Goal: Information Seeking & Learning: Learn about a topic

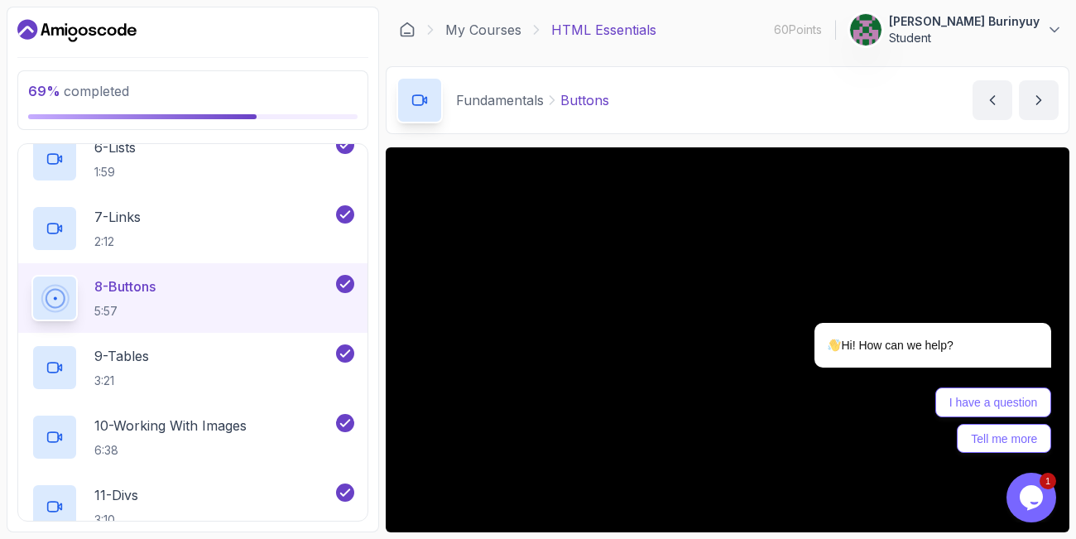
scroll to position [795, 0]
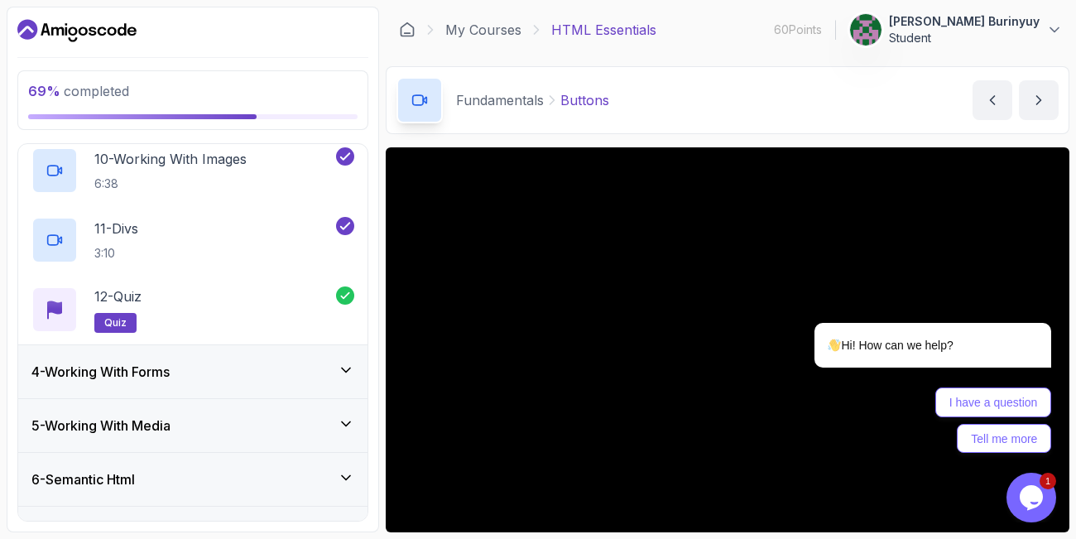
click at [344, 367] on icon at bounding box center [346, 370] width 17 height 17
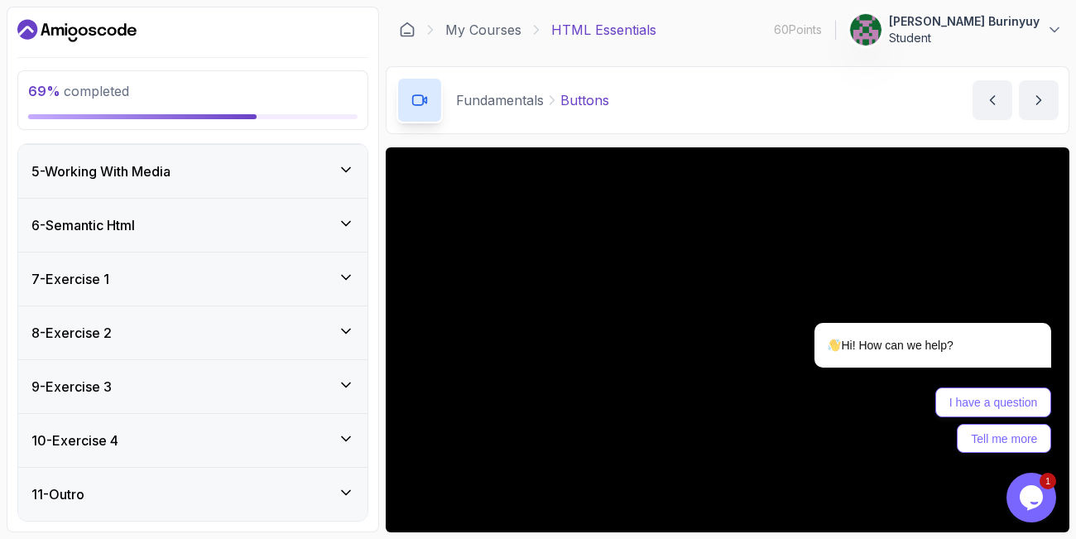
scroll to position [632, 0]
click at [345, 167] on icon at bounding box center [346, 169] width 17 height 17
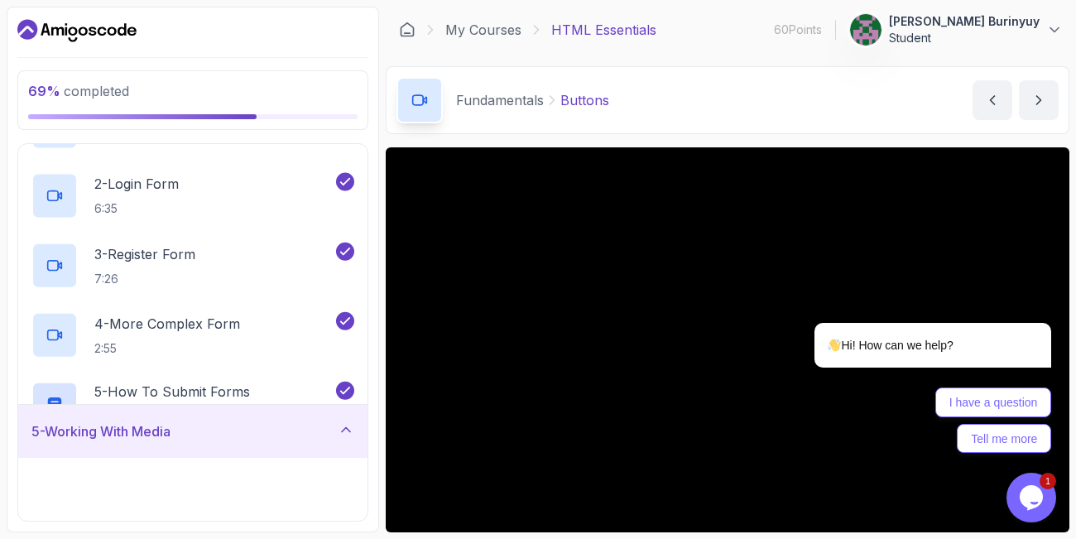
scroll to position [233, 0]
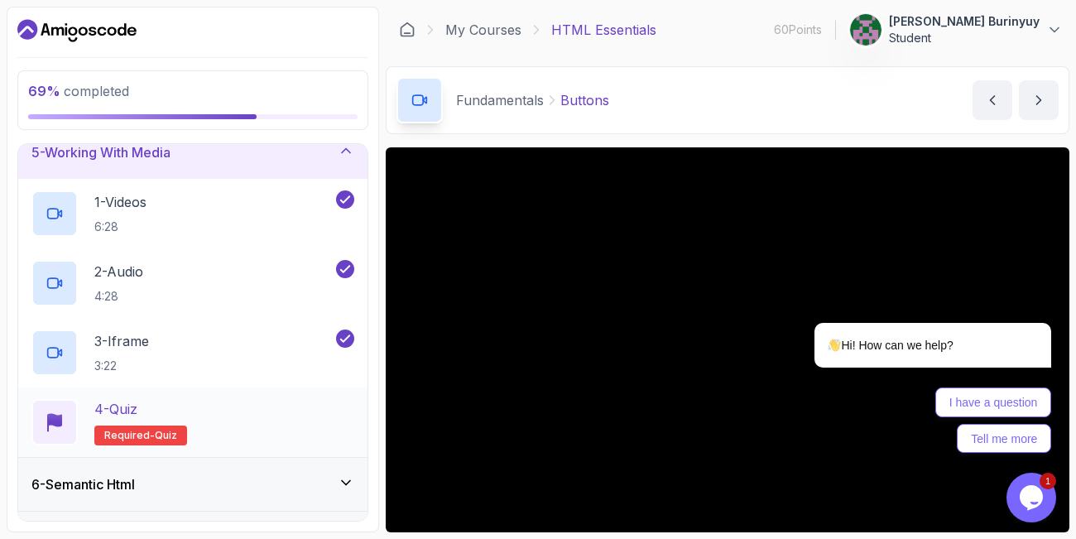
click at [126, 424] on h2 "4 - Quiz Required- quiz" at bounding box center [140, 422] width 93 height 46
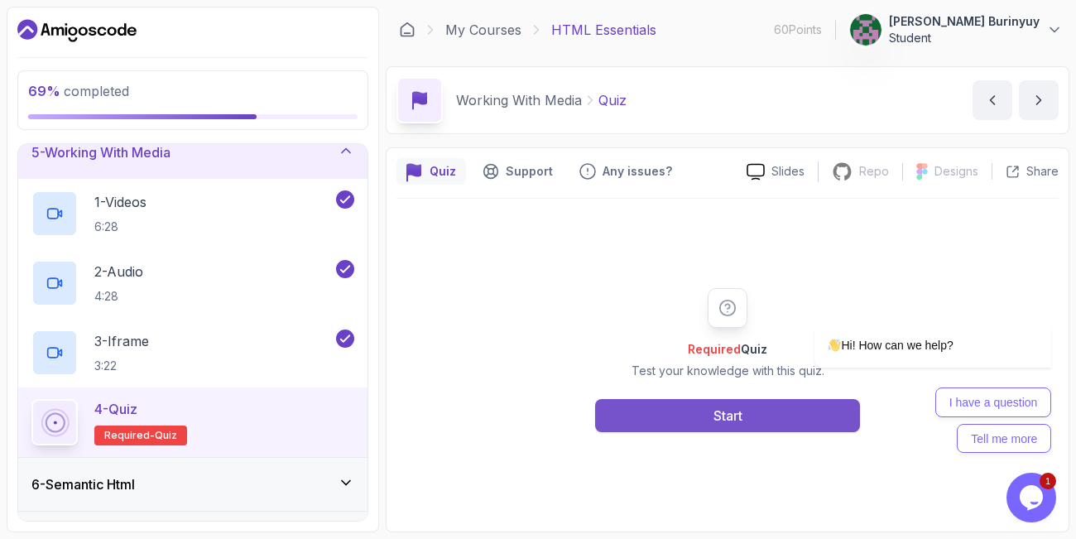
click at [700, 427] on button "Start" at bounding box center [727, 415] width 265 height 33
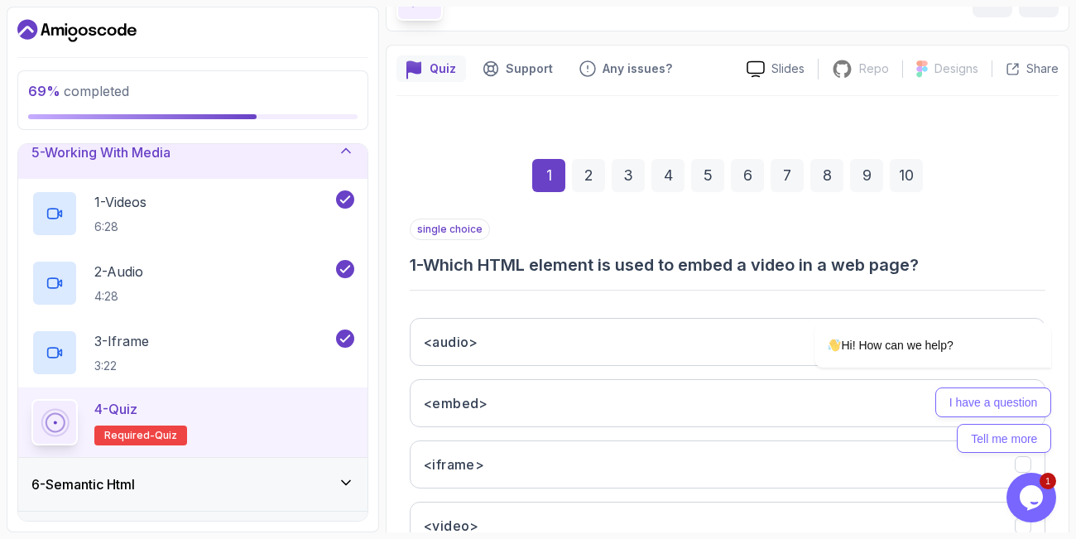
scroll to position [99, 0]
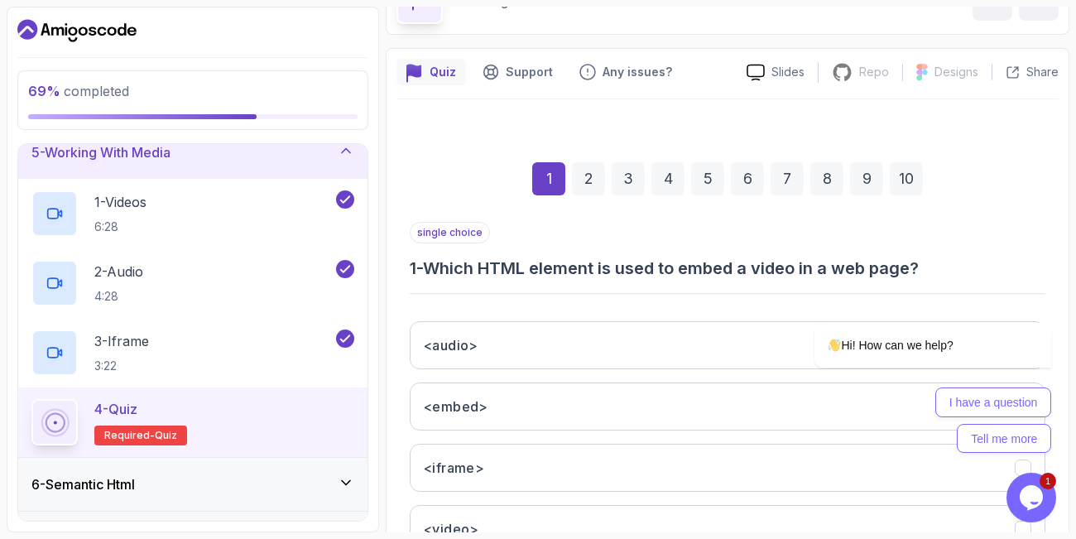
click at [410, 321] on button "<audio>" at bounding box center [728, 345] width 636 height 48
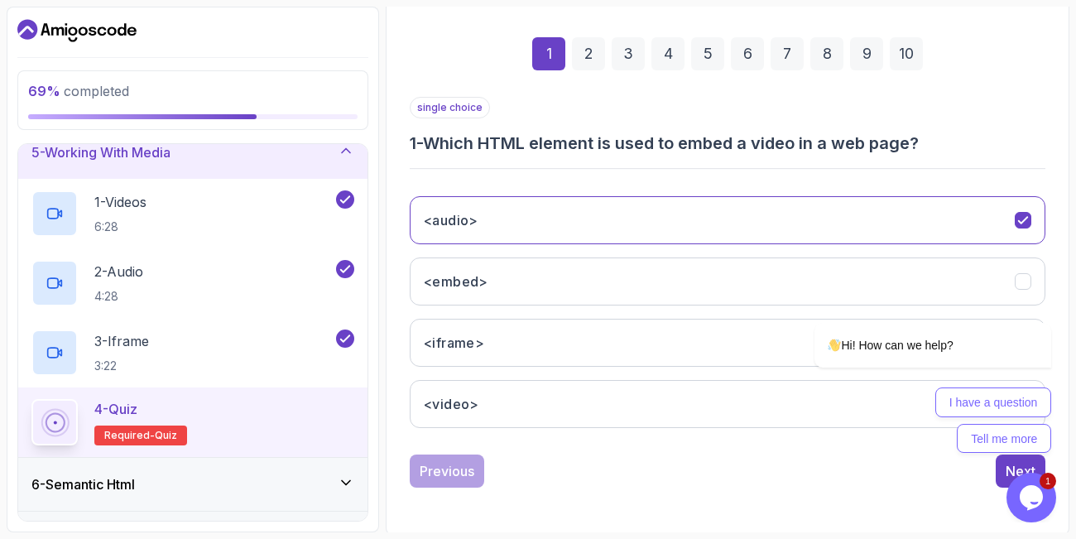
scroll to position [227, 0]
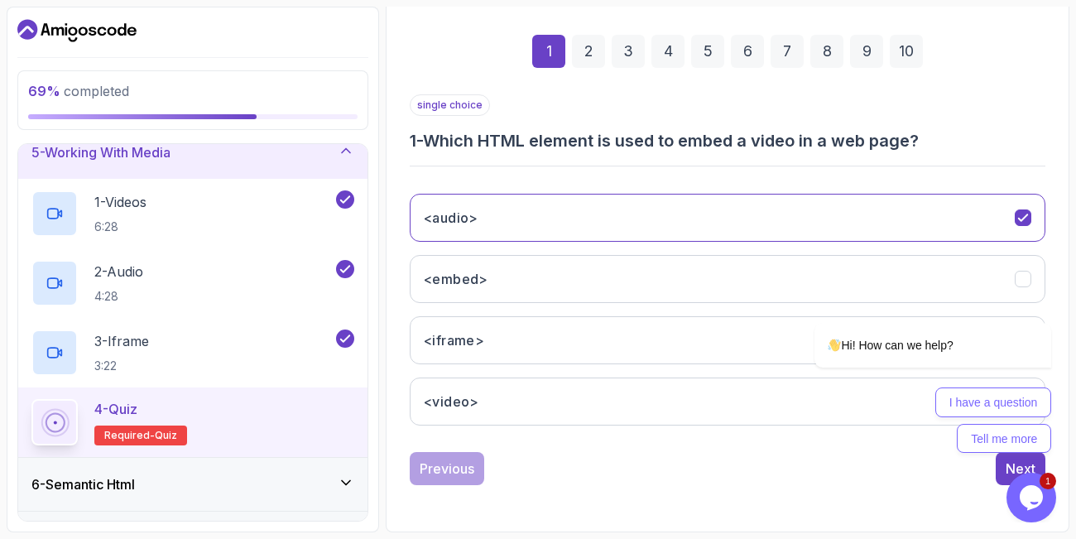
click at [700, 436] on div "<audio> <embed> <iframe> <video>" at bounding box center [728, 309] width 636 height 258
click at [1022, 281] on div "Hi! How can we help? I have a question Tell me more" at bounding box center [911, 315] width 298 height 291
click at [1044, 301] on icon "Chat attention grabber" at bounding box center [1041, 298] width 15 height 15
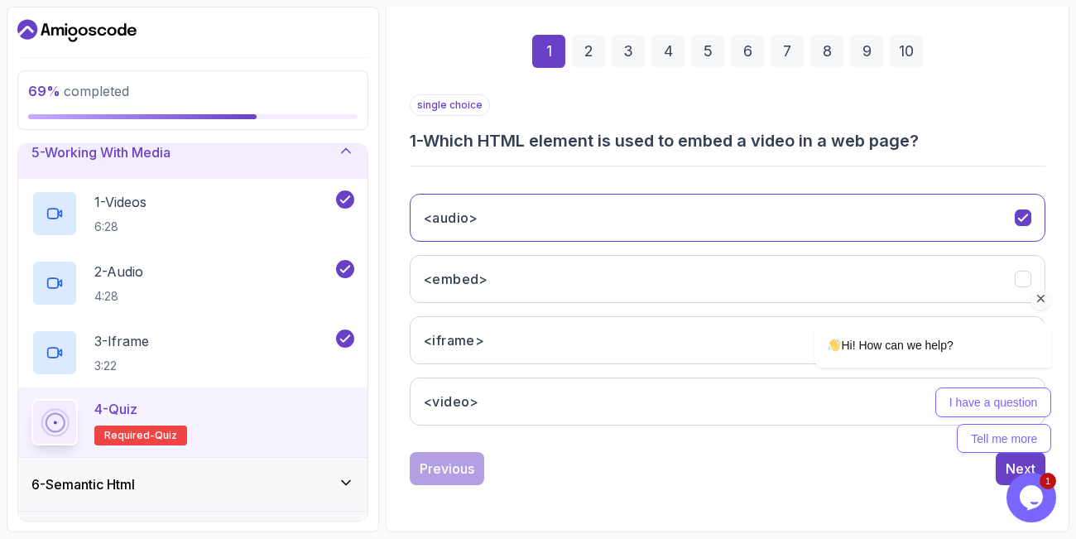
scroll to position [0, 0]
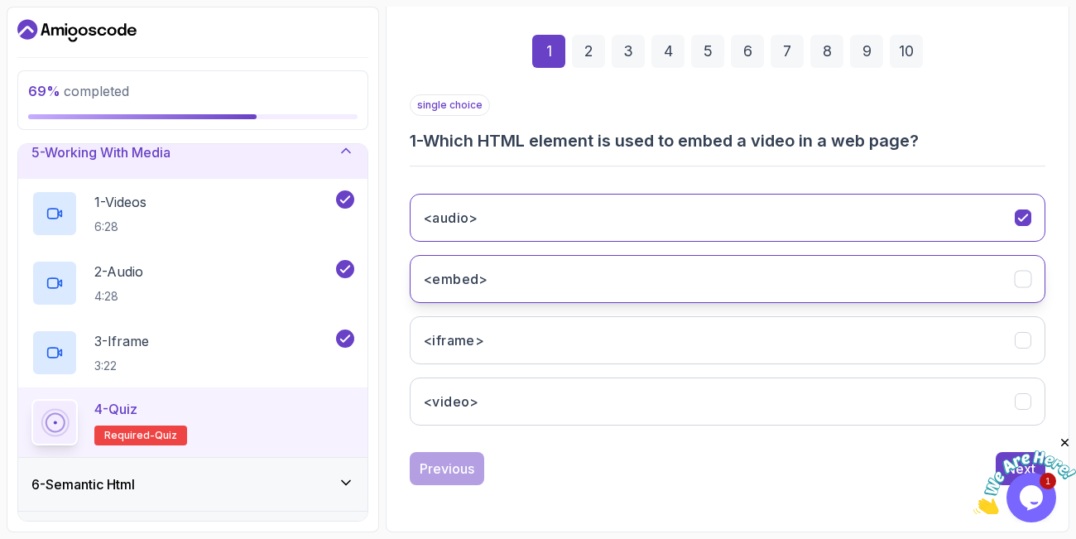
click at [1019, 277] on icon "<embed>" at bounding box center [1024, 280] width 16 height 16
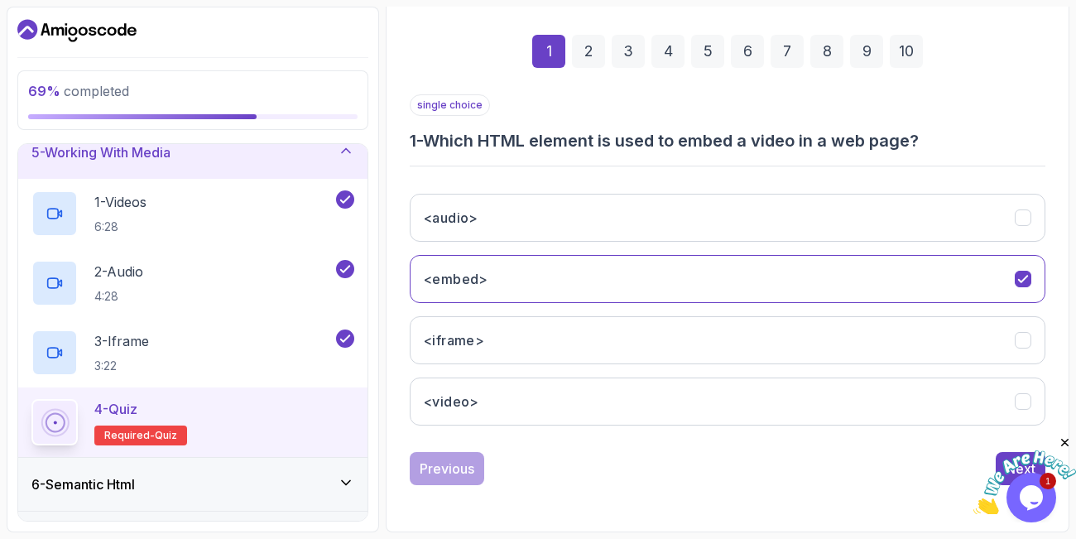
click at [1065, 443] on icon "Close" at bounding box center [1065, 442] width 15 height 15
click at [999, 465] on button "Next" at bounding box center [1021, 468] width 50 height 33
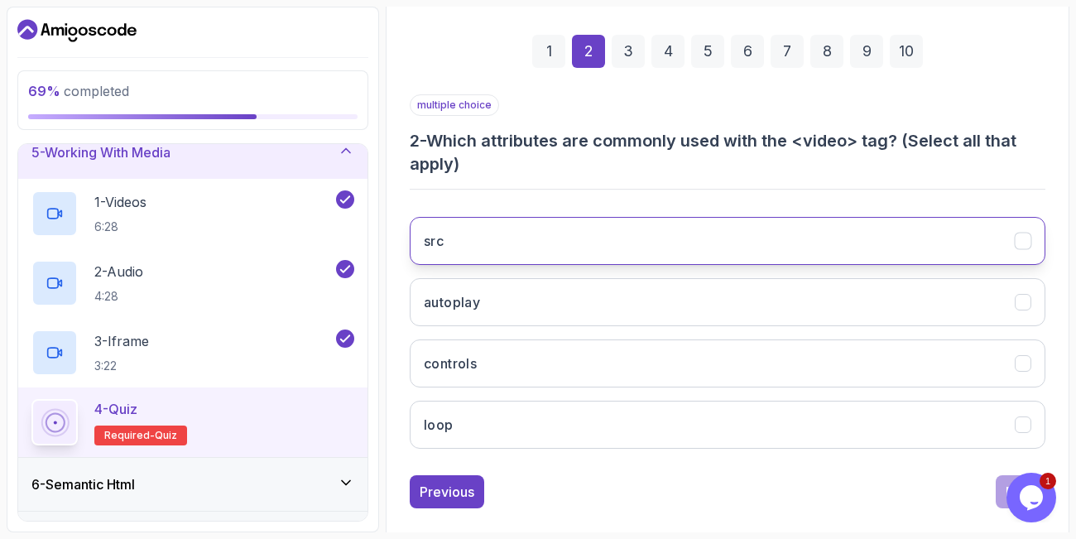
click at [932, 233] on button "src" at bounding box center [728, 241] width 636 height 48
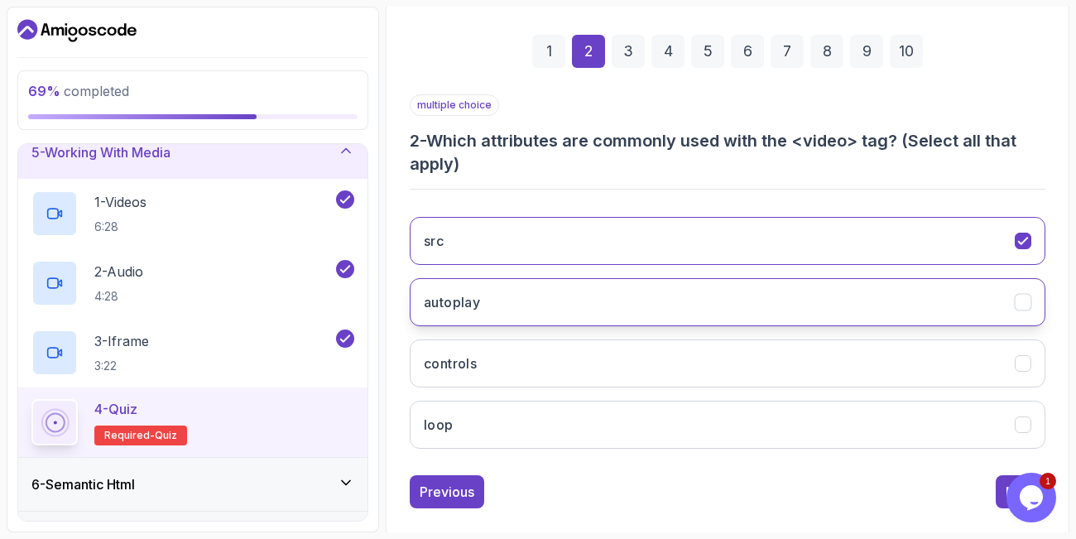
click at [955, 316] on button "autoplay" at bounding box center [728, 302] width 636 height 48
click at [1003, 488] on button "Next" at bounding box center [1021, 491] width 50 height 33
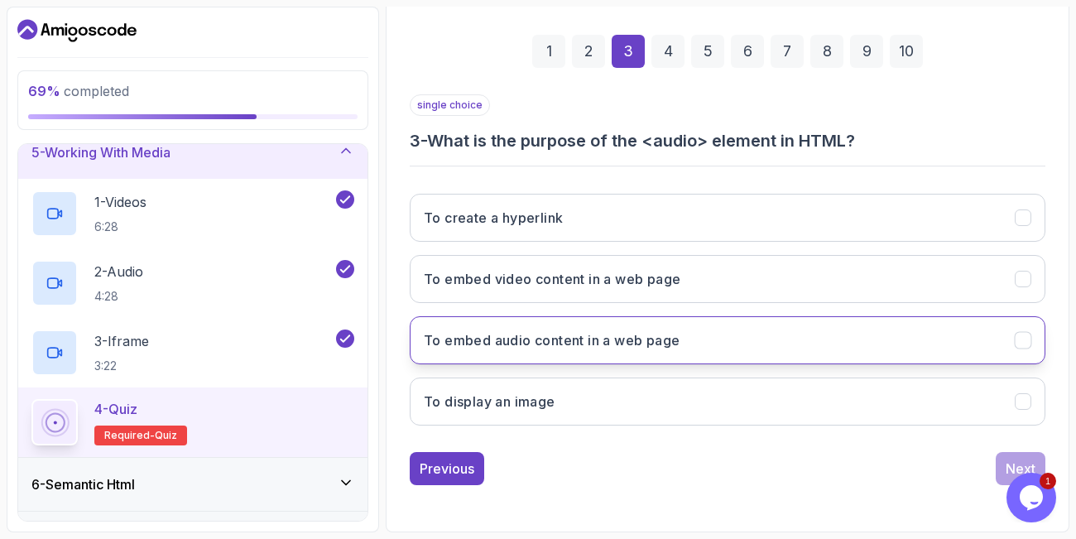
click at [908, 342] on button "To embed audio content in a web page" at bounding box center [728, 340] width 636 height 48
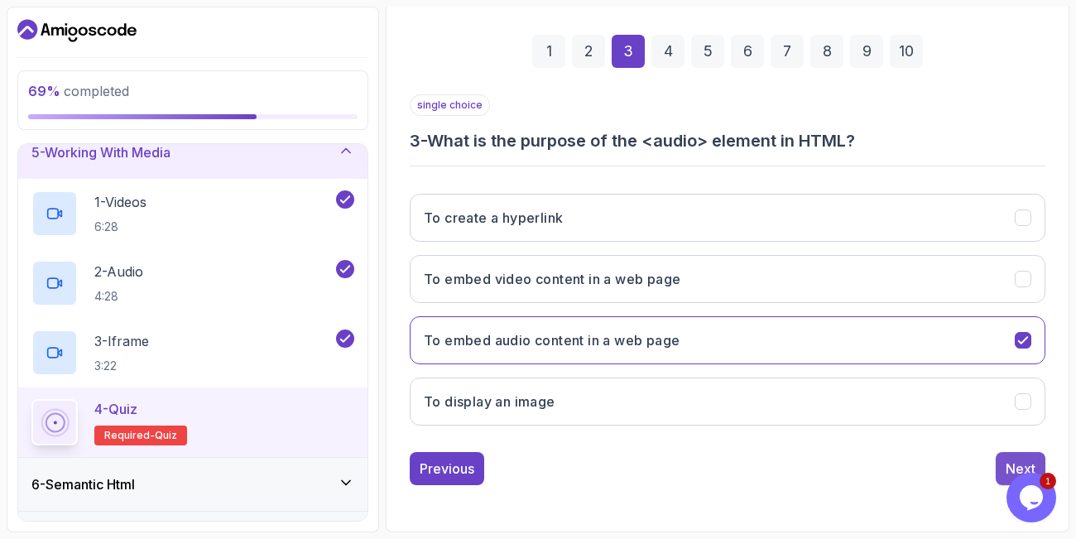
click at [1018, 464] on div "Next" at bounding box center [1021, 469] width 30 height 20
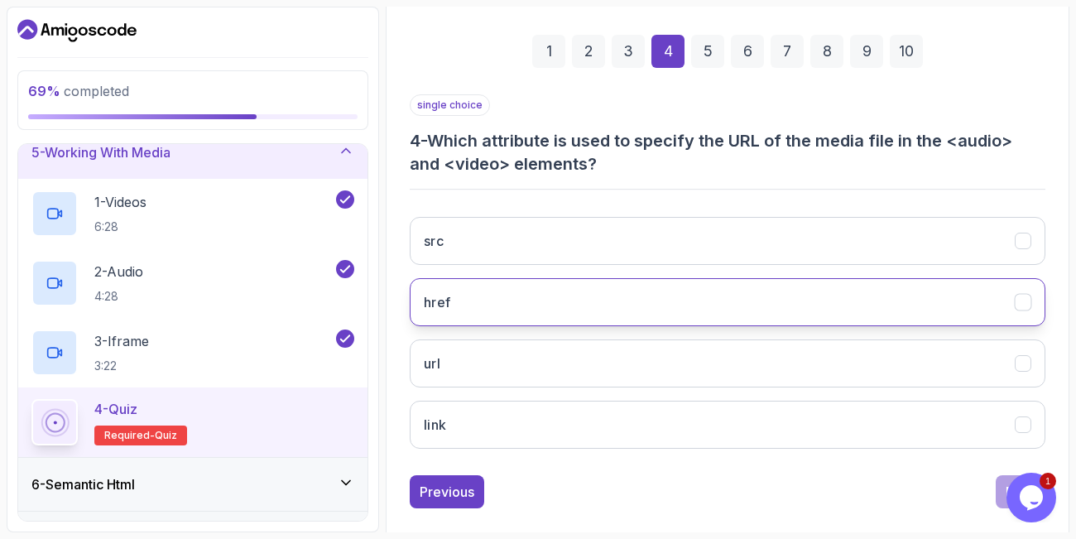
click at [949, 286] on button "href" at bounding box center [728, 302] width 636 height 48
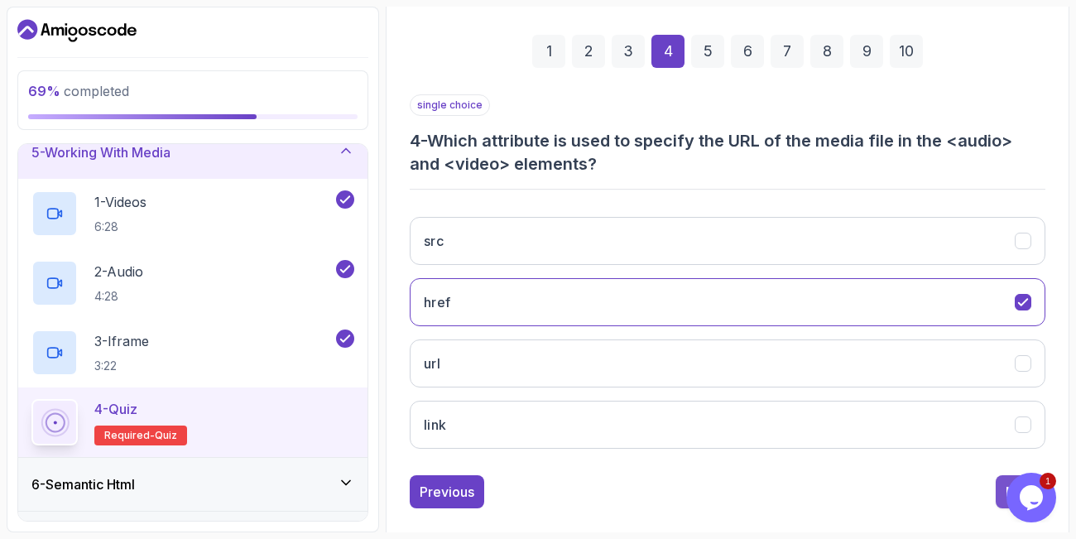
click at [1004, 490] on button "Next" at bounding box center [1021, 491] width 50 height 33
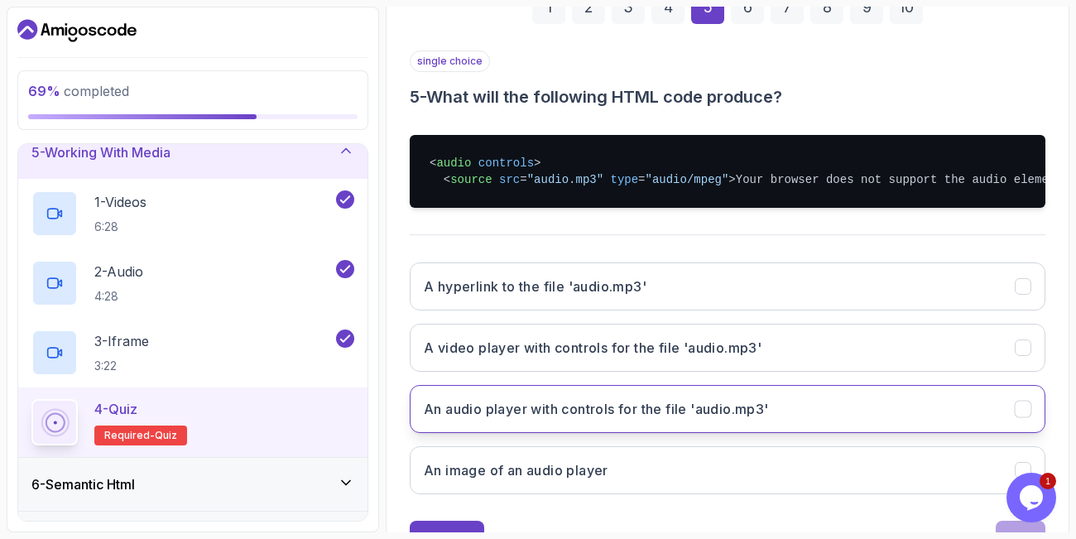
scroll to position [277, 0]
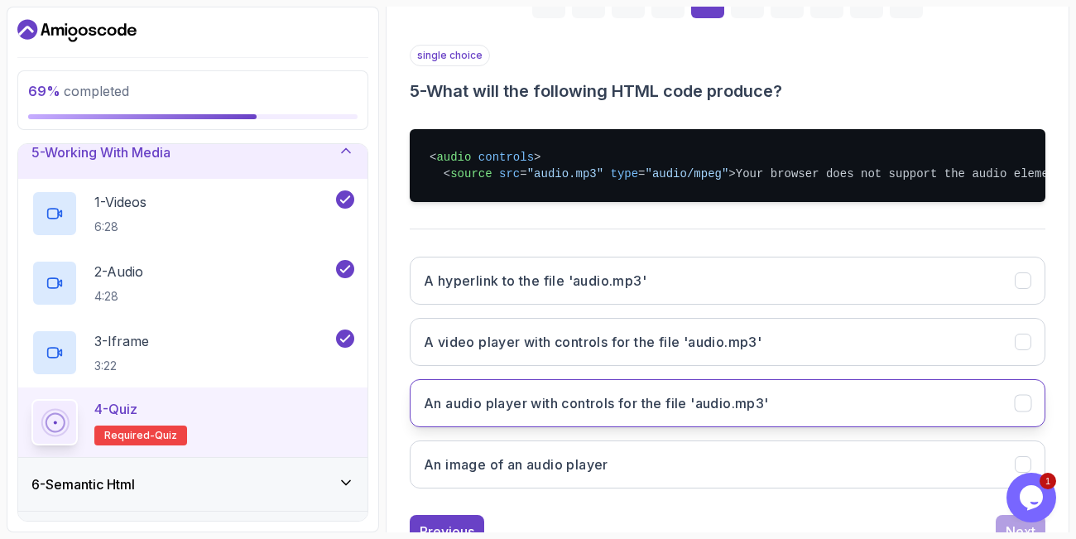
click at [780, 426] on button "An audio player with controls for the file 'audio.mp3'" at bounding box center [728, 403] width 636 height 48
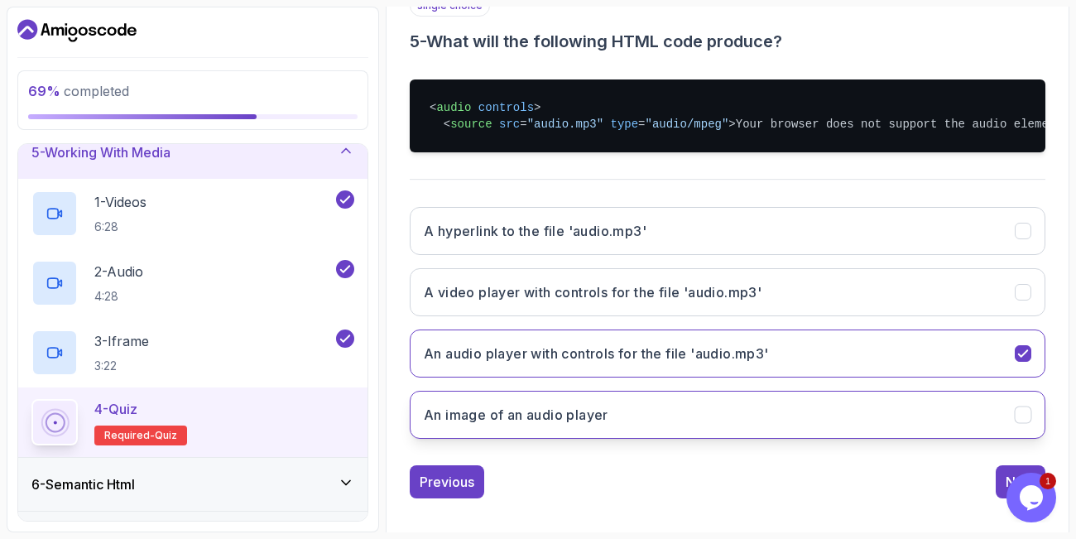
scroll to position [373, 0]
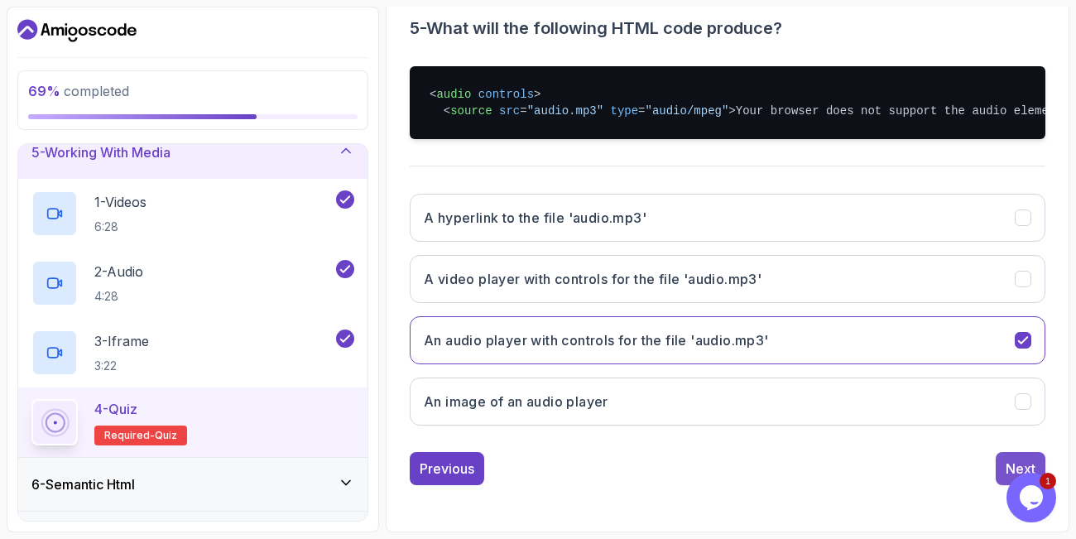
click at [1020, 464] on div "Next" at bounding box center [1021, 469] width 30 height 20
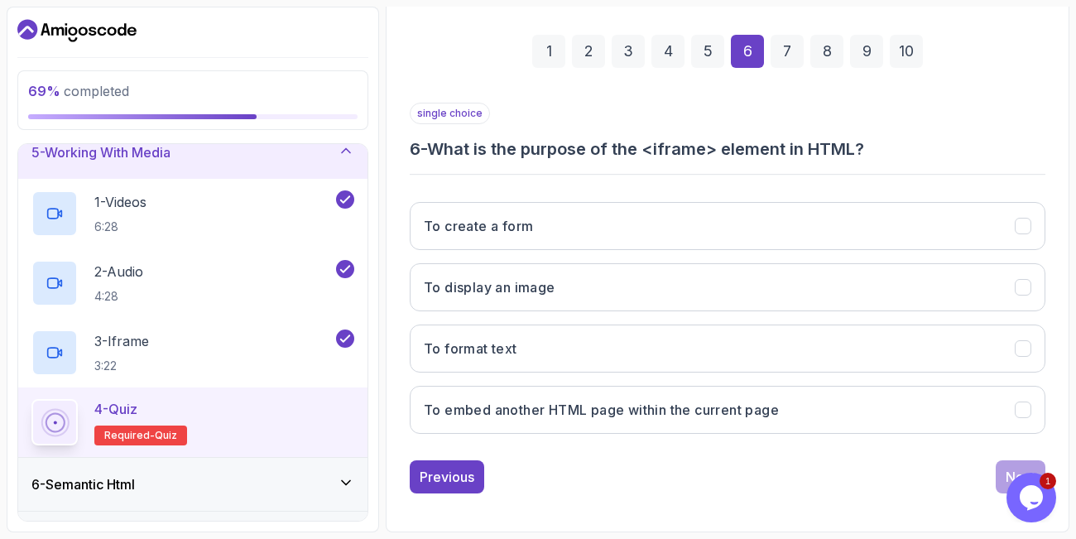
scroll to position [227, 0]
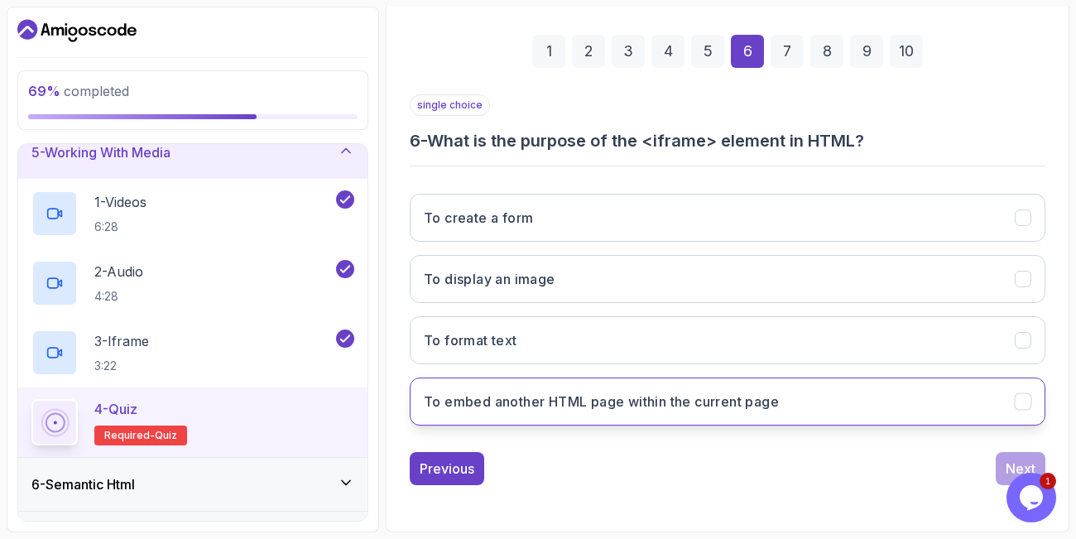
click at [700, 409] on h3 "To embed another HTML page within the current page" at bounding box center [601, 402] width 355 height 20
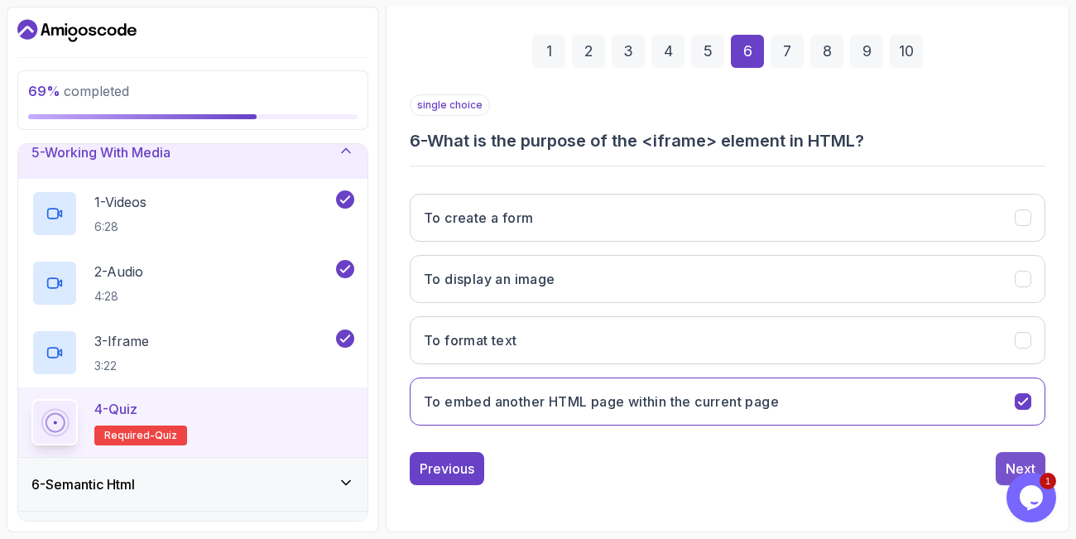
click at [1008, 461] on div "Next" at bounding box center [1021, 469] width 30 height 20
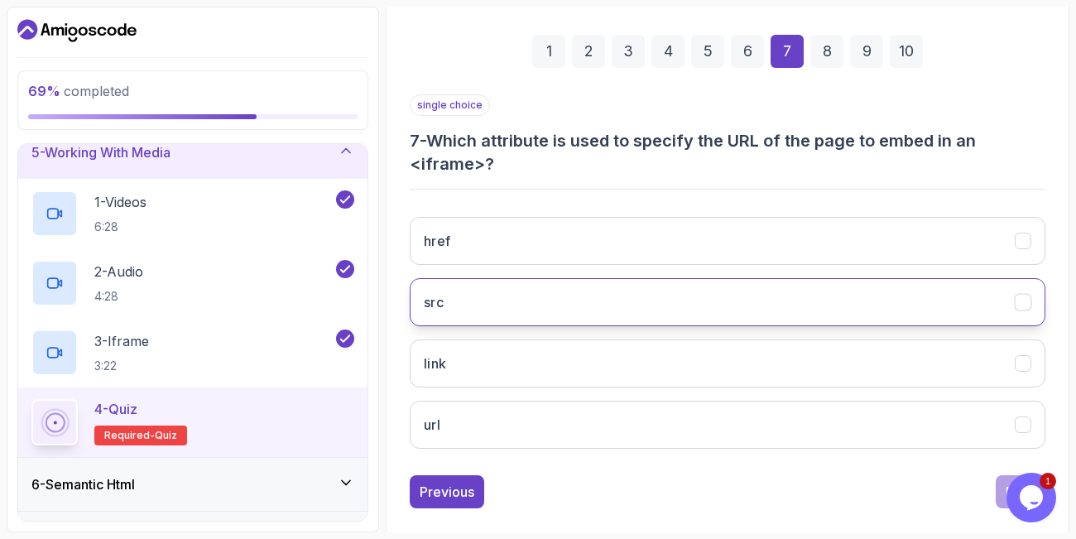
click at [612, 291] on button "src" at bounding box center [728, 302] width 636 height 48
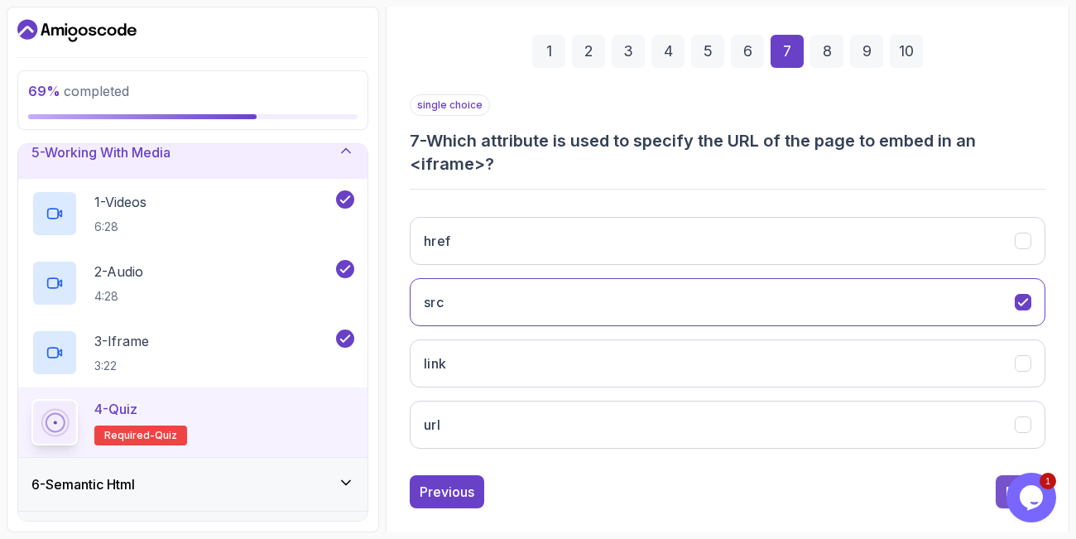
click at [1003, 484] on button "Next" at bounding box center [1021, 491] width 50 height 33
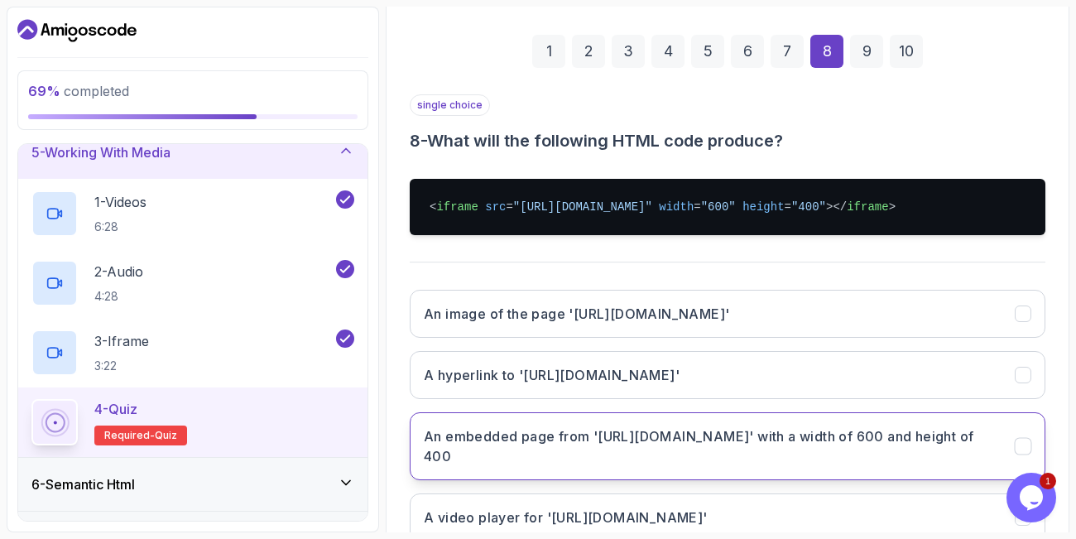
click at [845, 425] on button "An embedded page from '[URL][DOMAIN_NAME]' with a width of 600 and height of 400" at bounding box center [728, 446] width 636 height 68
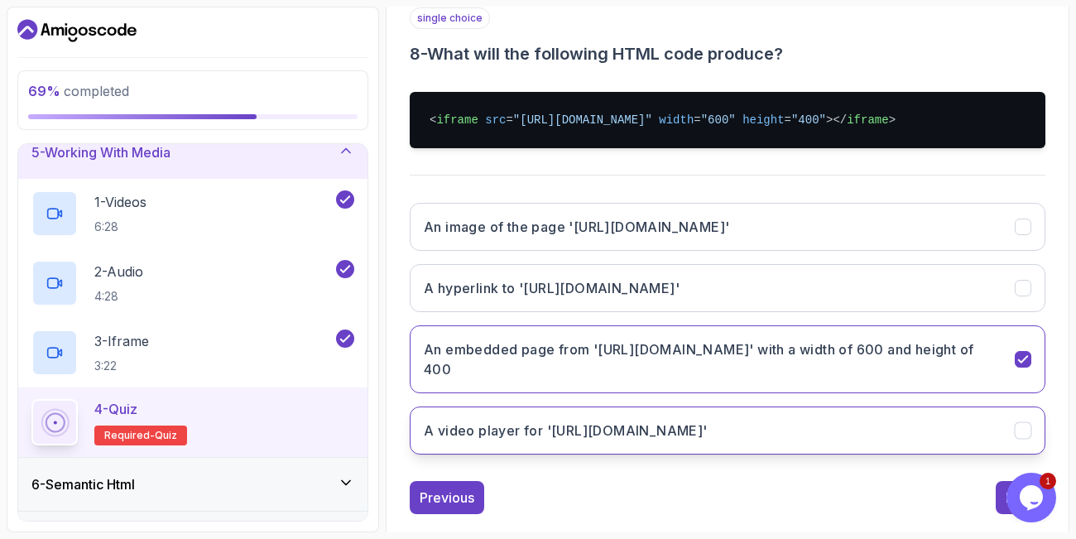
scroll to position [323, 0]
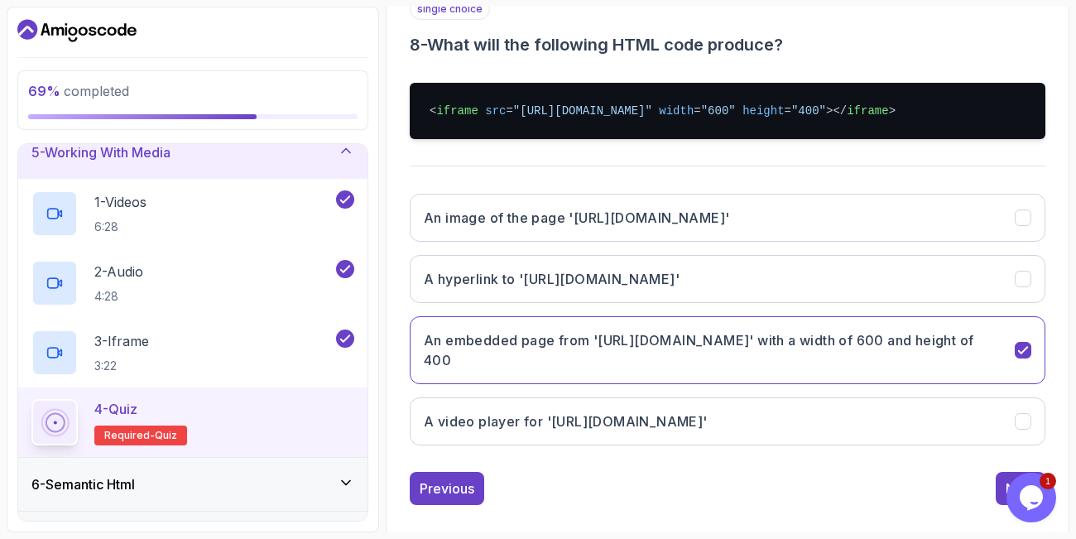
click at [1012, 474] on div "1 Opens Chat This icon Opens the chat window." at bounding box center [1033, 498] width 53 height 50
click at [1008, 479] on div "Next" at bounding box center [1021, 489] width 30 height 20
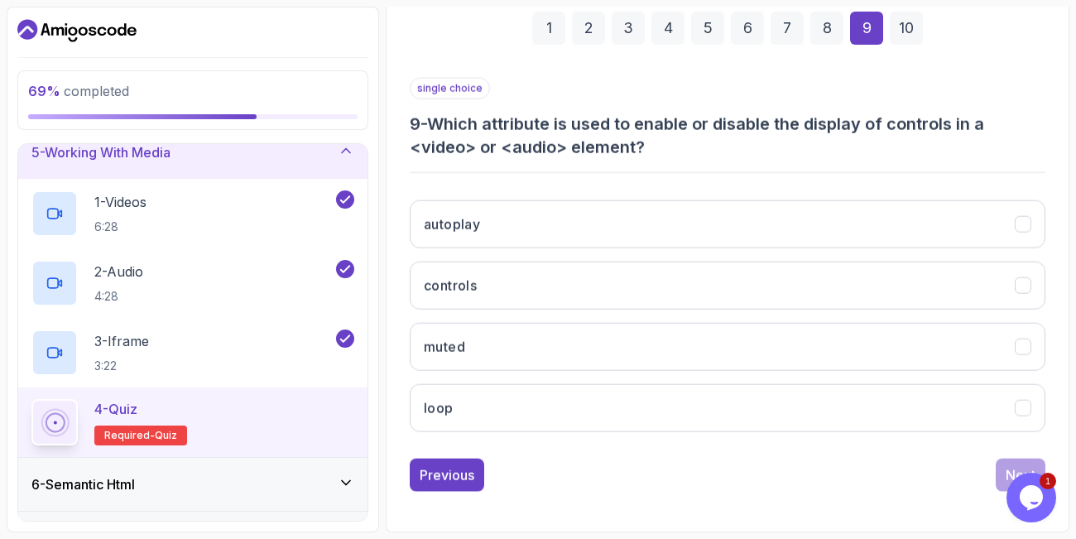
scroll to position [250, 0]
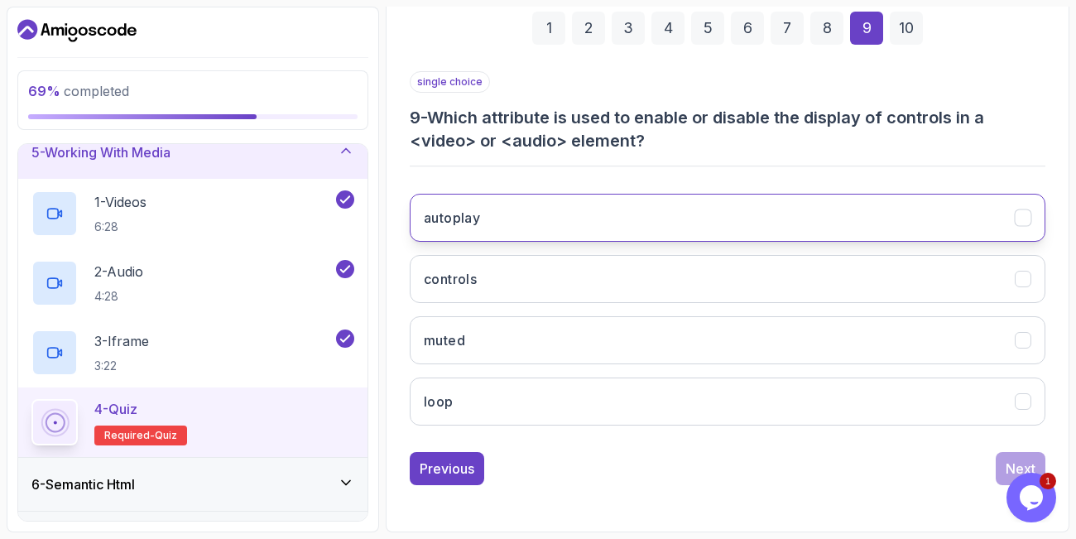
click at [649, 209] on button "autoplay" at bounding box center [728, 218] width 636 height 48
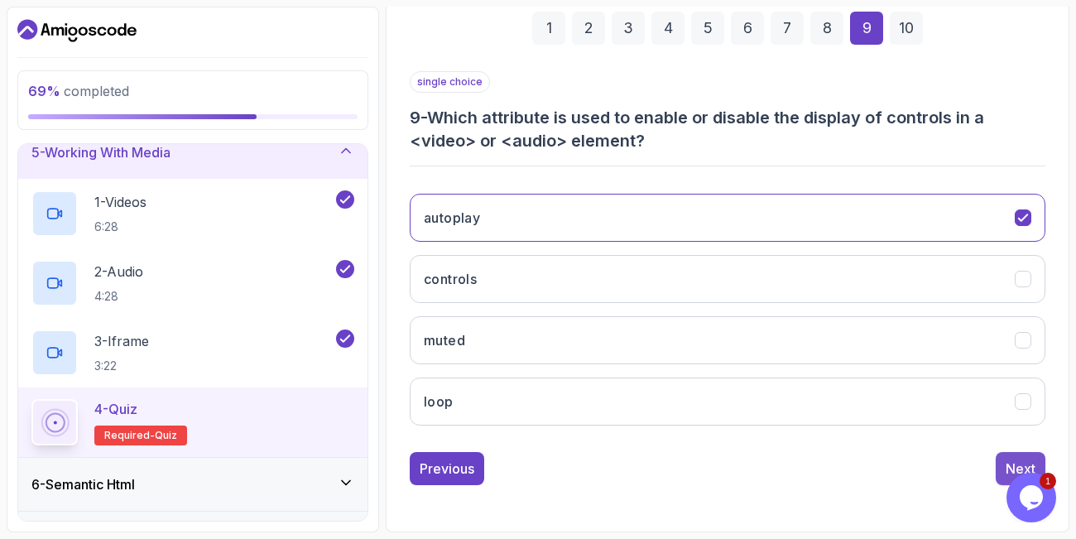
click at [1011, 459] on div "Next" at bounding box center [1021, 469] width 30 height 20
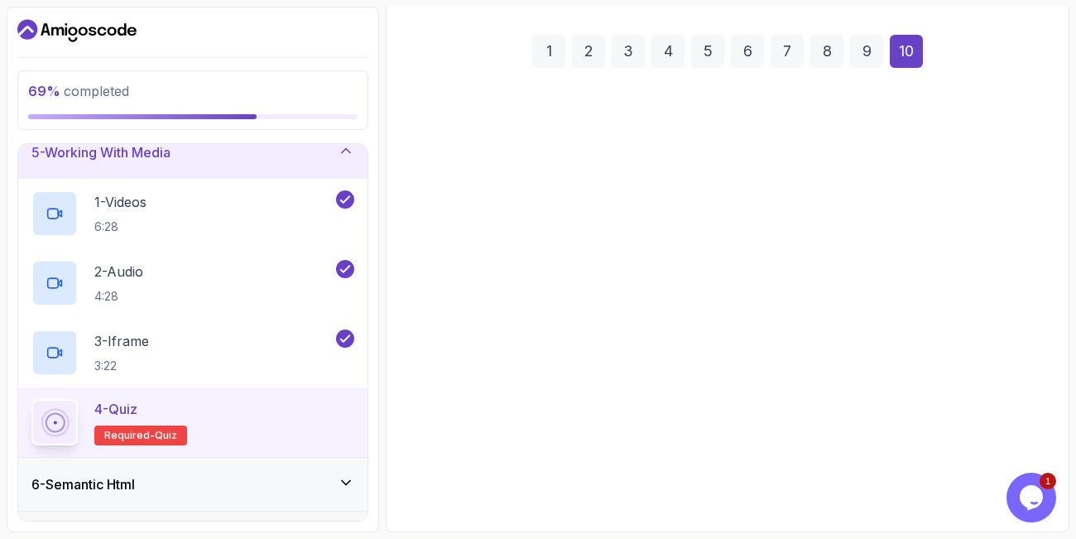
scroll to position [227, 0]
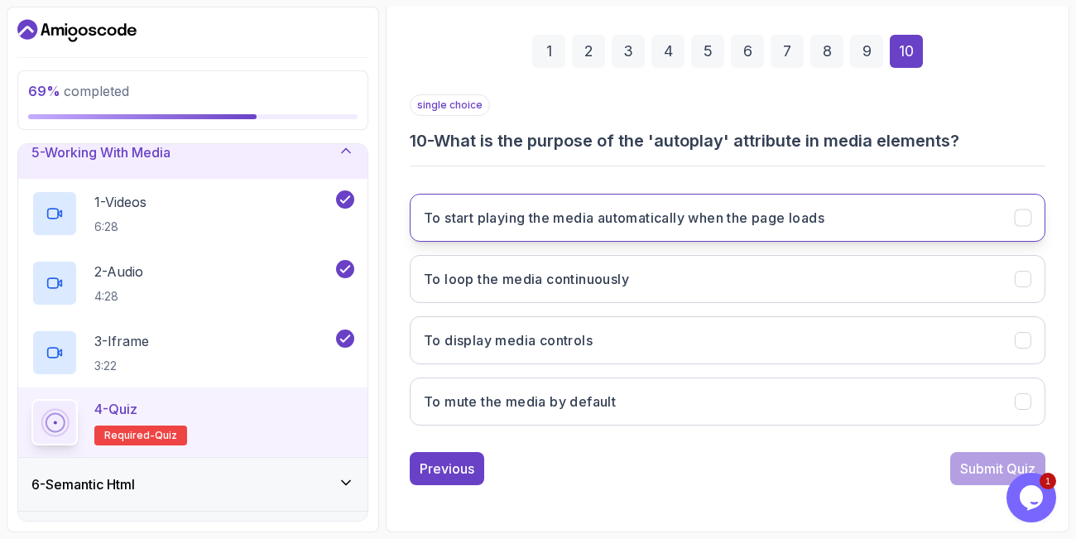
click at [637, 214] on h3 "To start playing the media automatically when the page loads" at bounding box center [624, 218] width 401 height 20
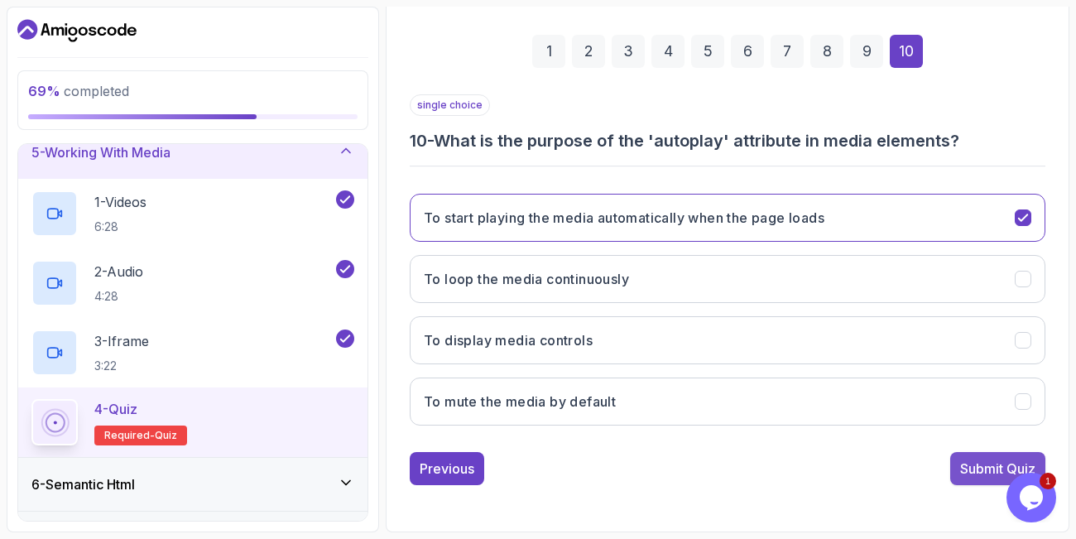
click at [988, 459] on div "Submit Quiz" at bounding box center [997, 469] width 75 height 20
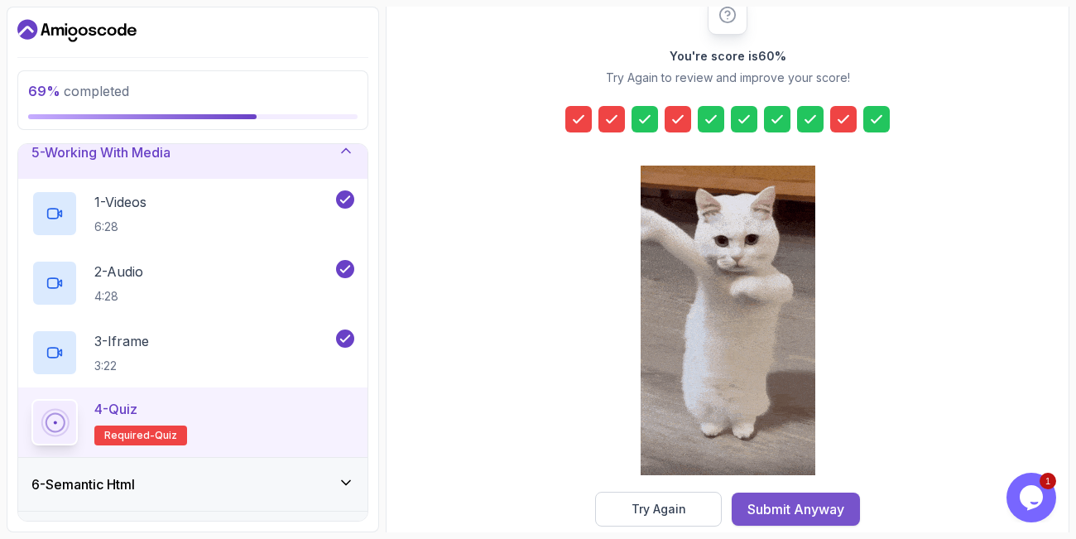
click at [796, 501] on div "Submit Anyway" at bounding box center [796, 509] width 97 height 20
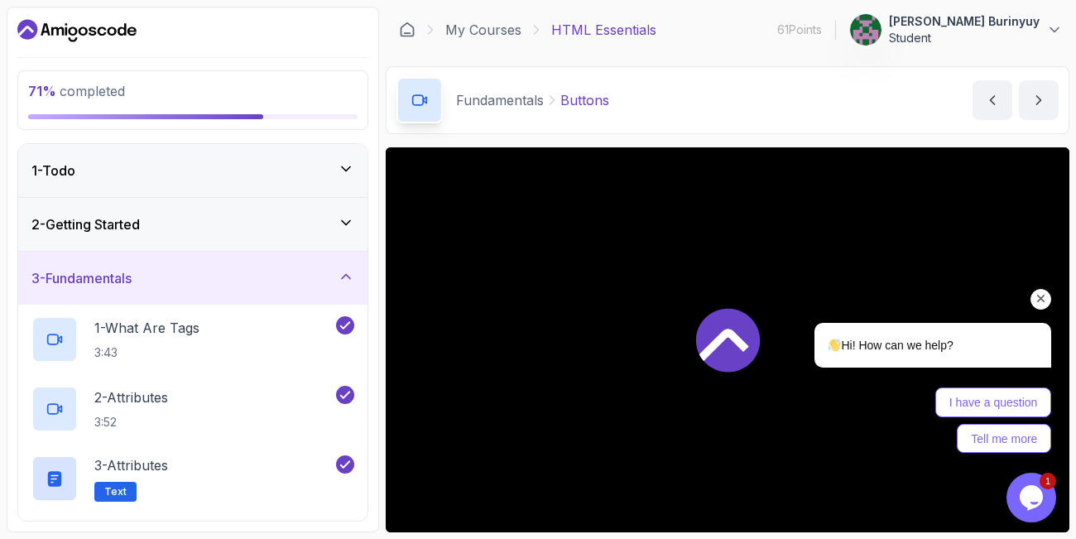
click at [1043, 300] on icon "Chat attention grabber" at bounding box center [1041, 298] width 15 height 15
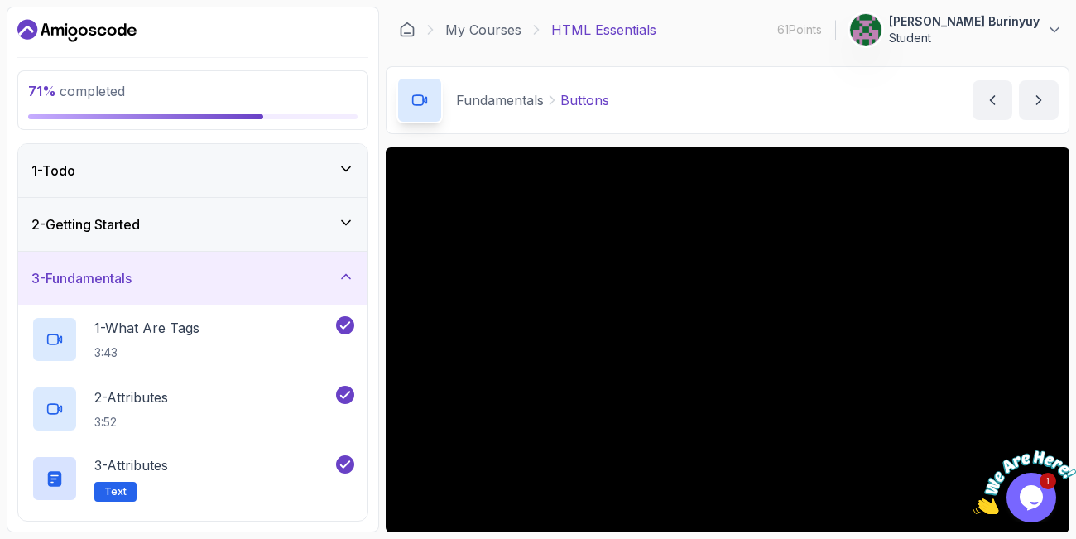
click at [373, 372] on div "71 % completed 1 - Todo 2 - Getting Started 3 - Fundamentals 1 - What Are Tags …" at bounding box center [193, 270] width 373 height 526
click at [344, 276] on icon at bounding box center [346, 276] width 17 height 17
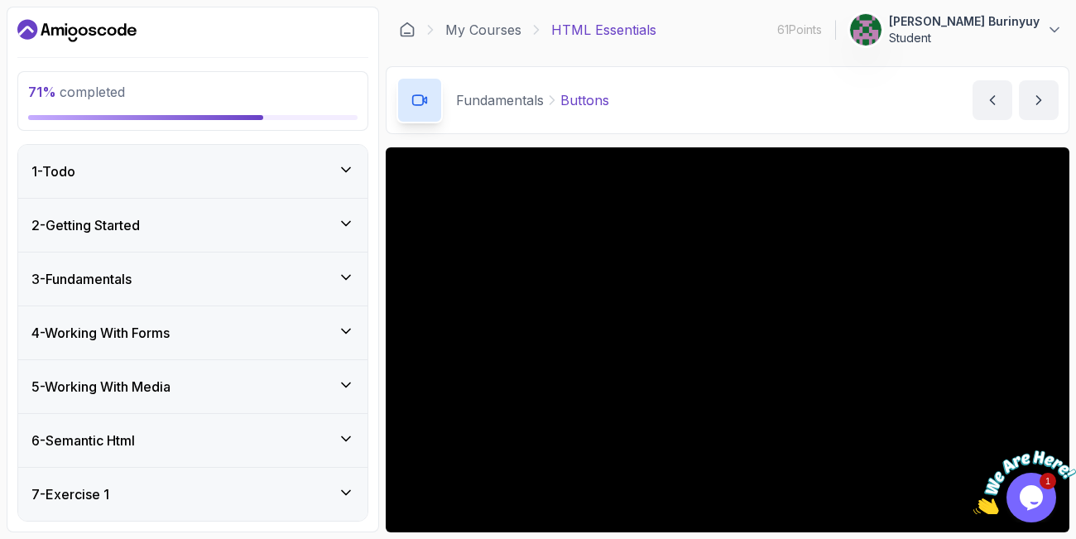
click at [343, 436] on icon at bounding box center [346, 438] width 17 height 17
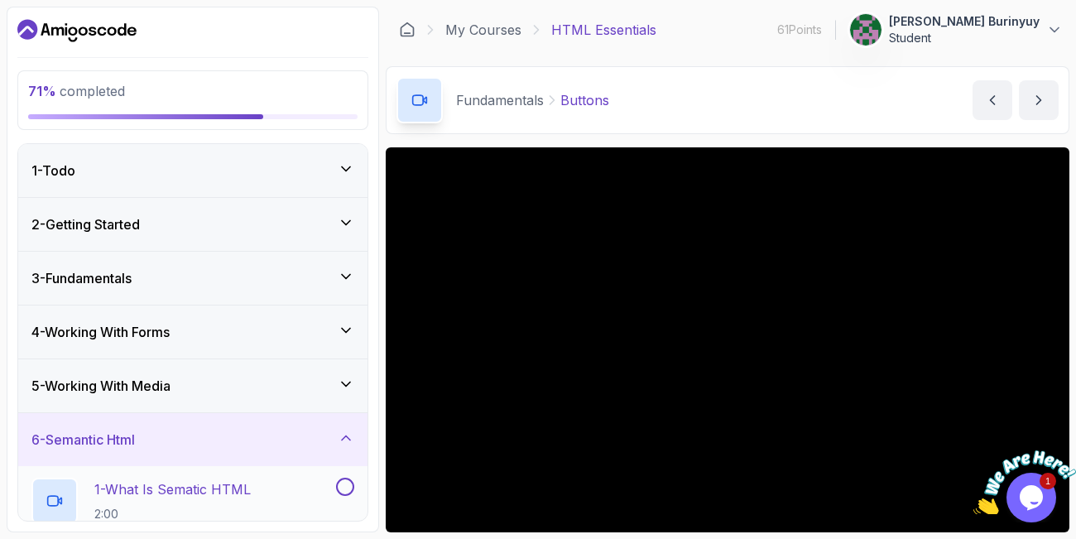
click at [215, 503] on h2 "1 - What Is Sematic HTML 2:00" at bounding box center [172, 500] width 156 height 43
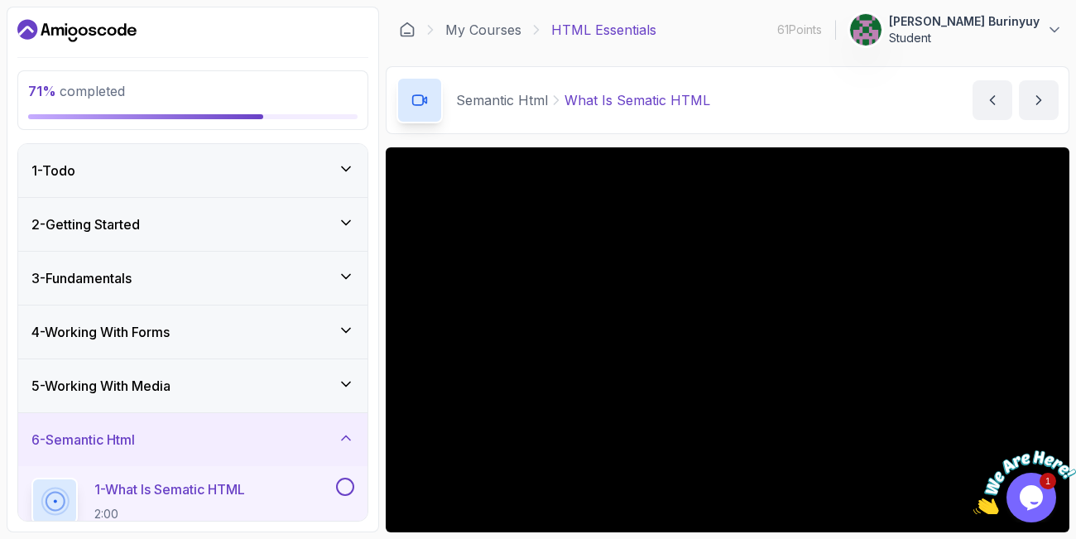
click at [1065, 440] on icon "Close" at bounding box center [1065, 442] width 15 height 15
click at [277, 442] on div "6 - Semantic Html" at bounding box center [192, 440] width 323 height 20
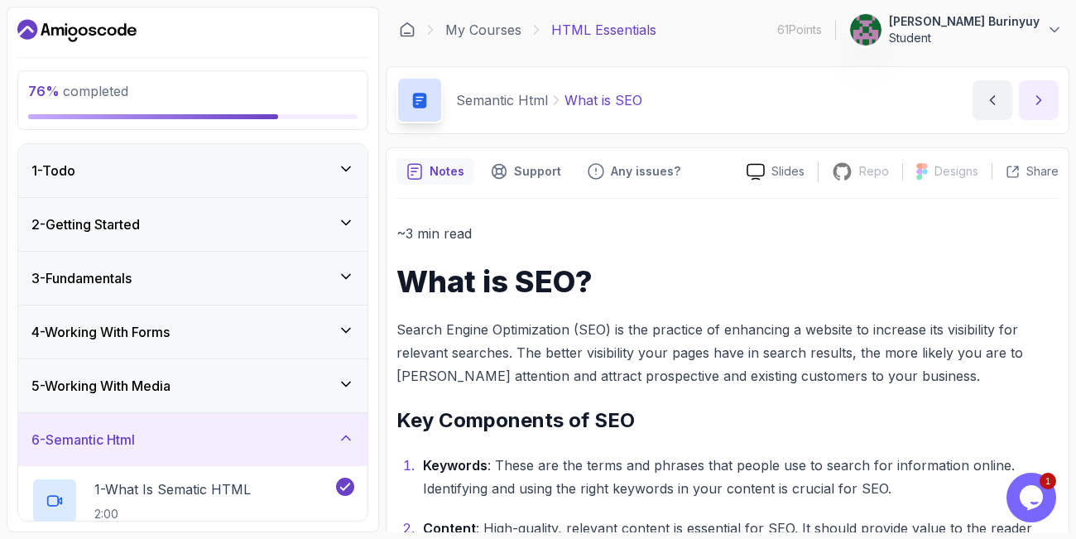
click at [1039, 94] on icon "next content" at bounding box center [1039, 100] width 17 height 17
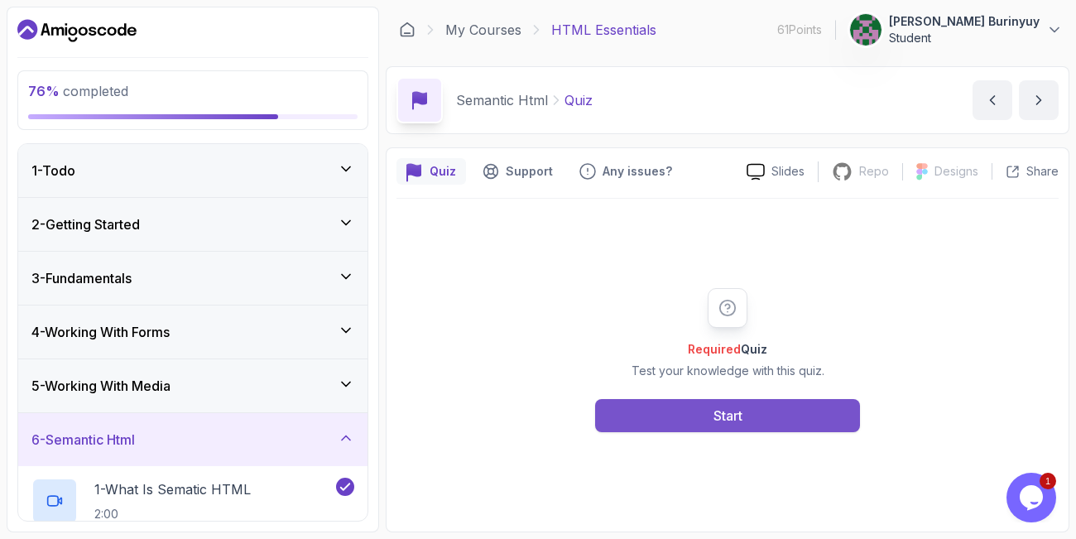
click at [719, 416] on div "Start" at bounding box center [728, 416] width 29 height 20
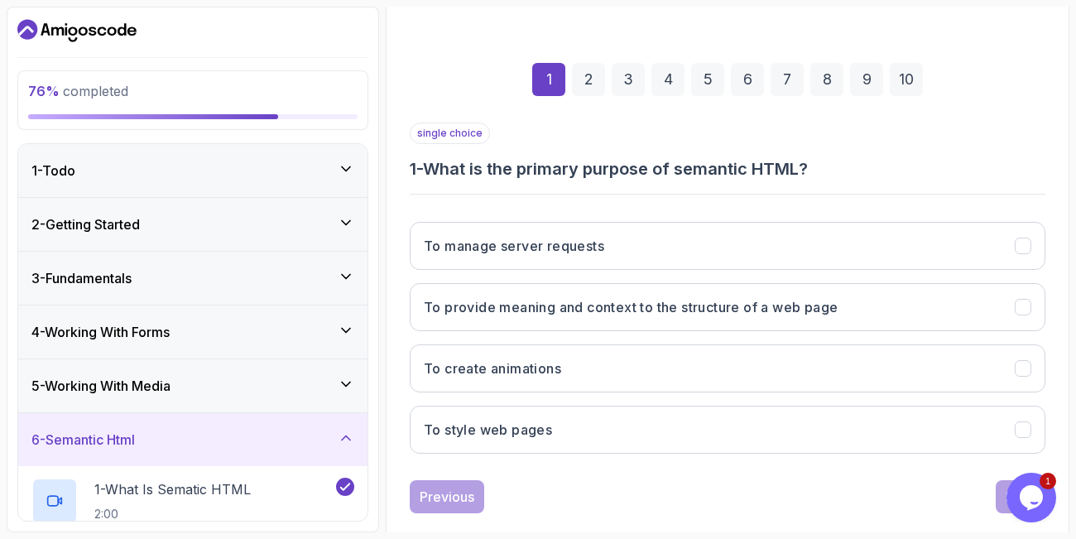
scroll to position [227, 0]
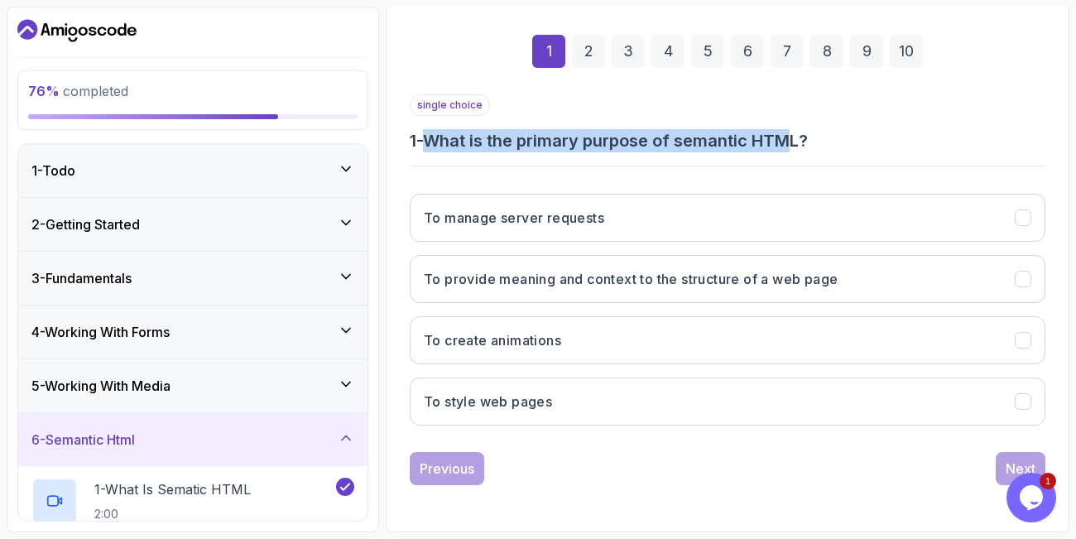
drag, startPoint x: 435, startPoint y: 136, endPoint x: 804, endPoint y: 147, distance: 368.6
click at [804, 147] on h3 "1 - What is the primary purpose of semantic HTML?" at bounding box center [728, 140] width 636 height 23
copy h3 "What is the primary purpose of semantic HTM"
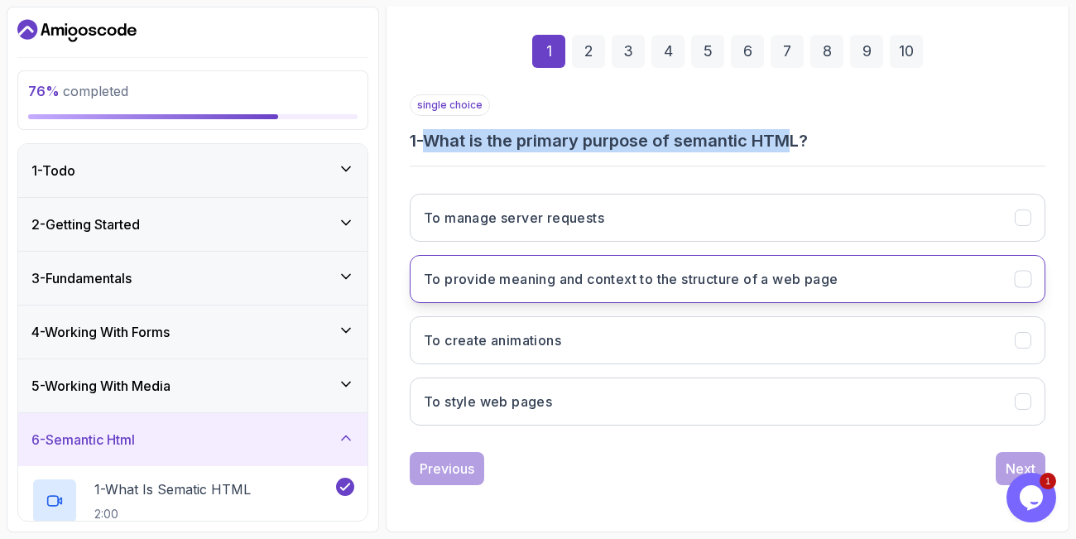
click at [868, 276] on button "To provide meaning and context to the structure of a web page" at bounding box center [728, 279] width 636 height 48
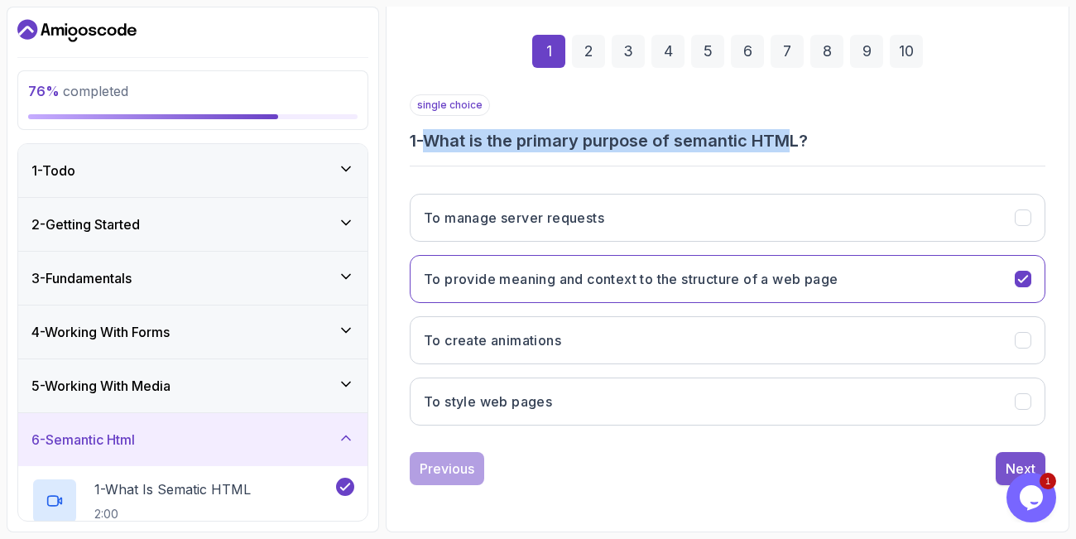
click at [1012, 458] on button "Next" at bounding box center [1021, 468] width 50 height 33
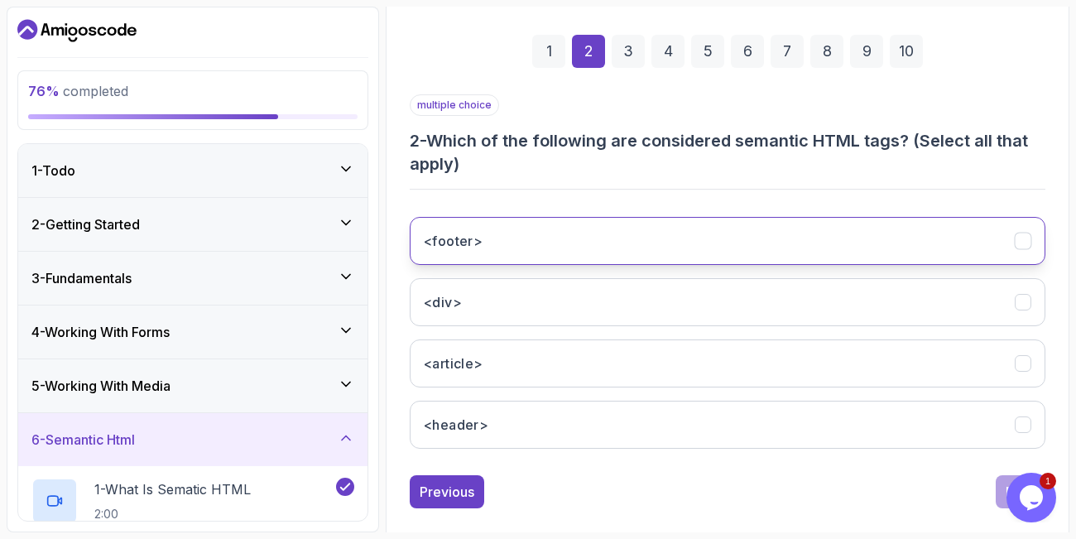
click at [1022, 239] on icon "<footer>" at bounding box center [1024, 241] width 16 height 16
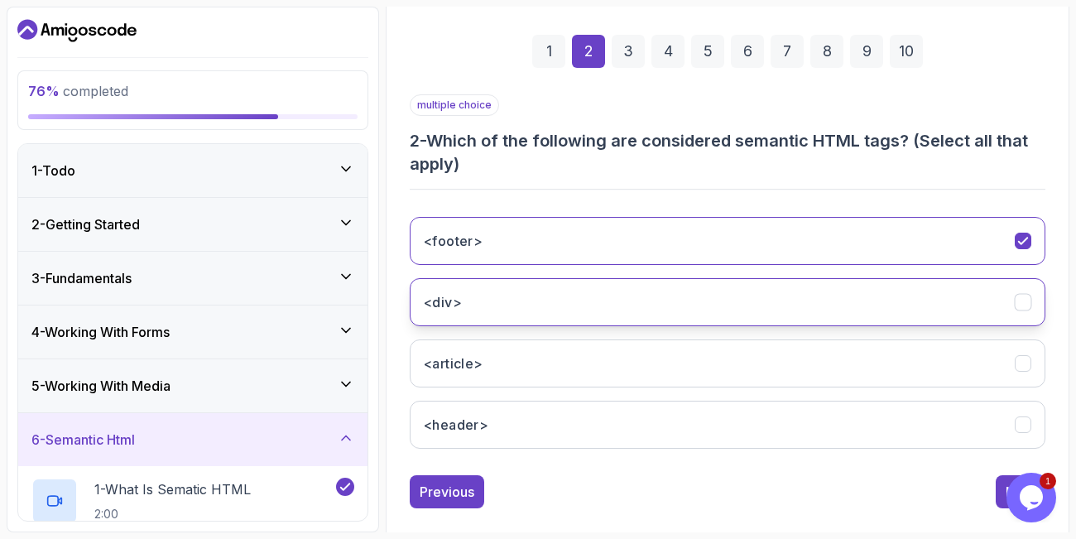
click at [1020, 305] on icon "<div>" at bounding box center [1024, 303] width 16 height 16
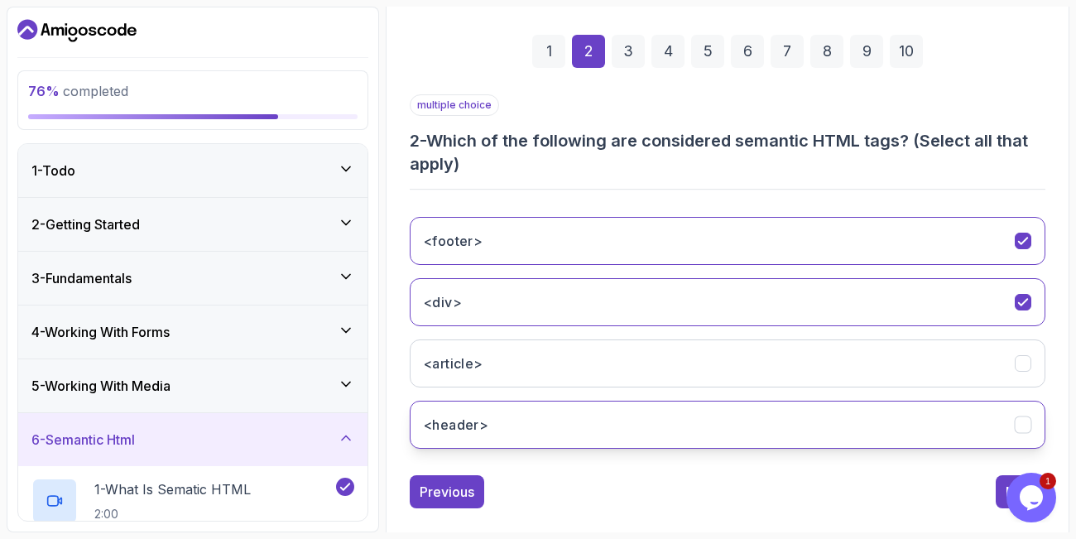
click at [1024, 419] on icon "<header>" at bounding box center [1024, 425] width 16 height 16
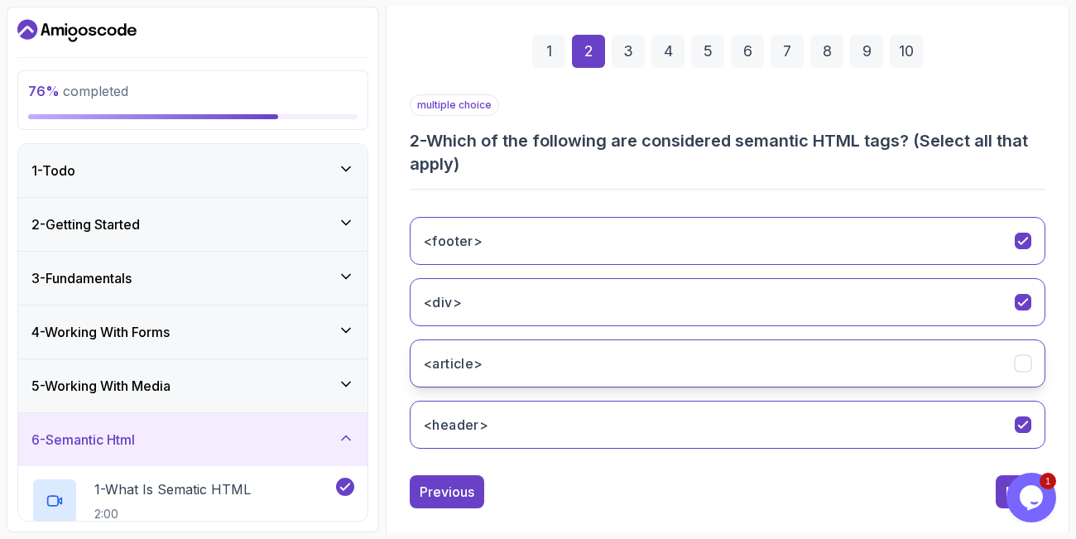
click at [1021, 362] on icon "<article>" at bounding box center [1024, 364] width 16 height 16
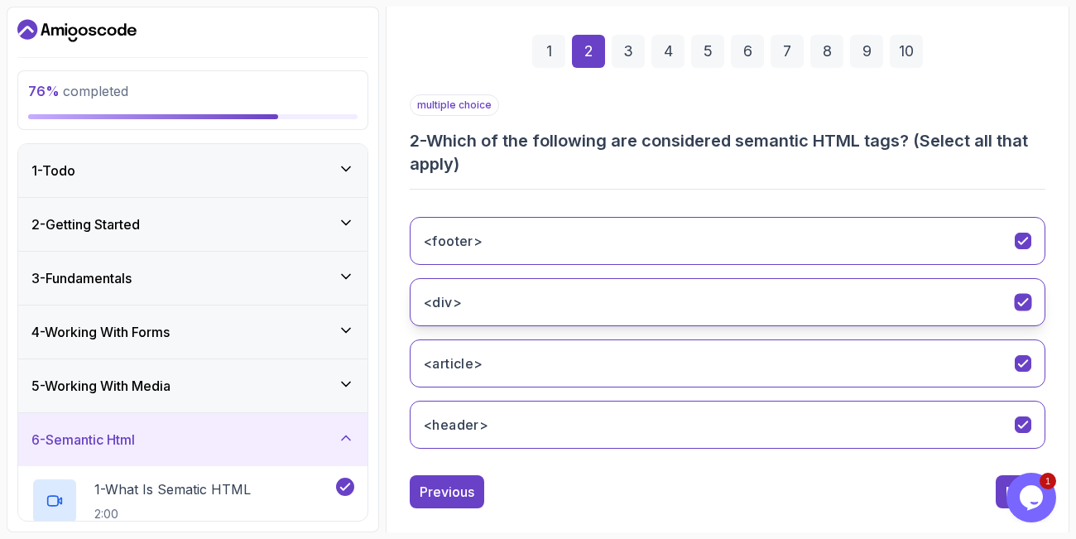
click at [1014, 297] on button "<div>" at bounding box center [728, 302] width 636 height 48
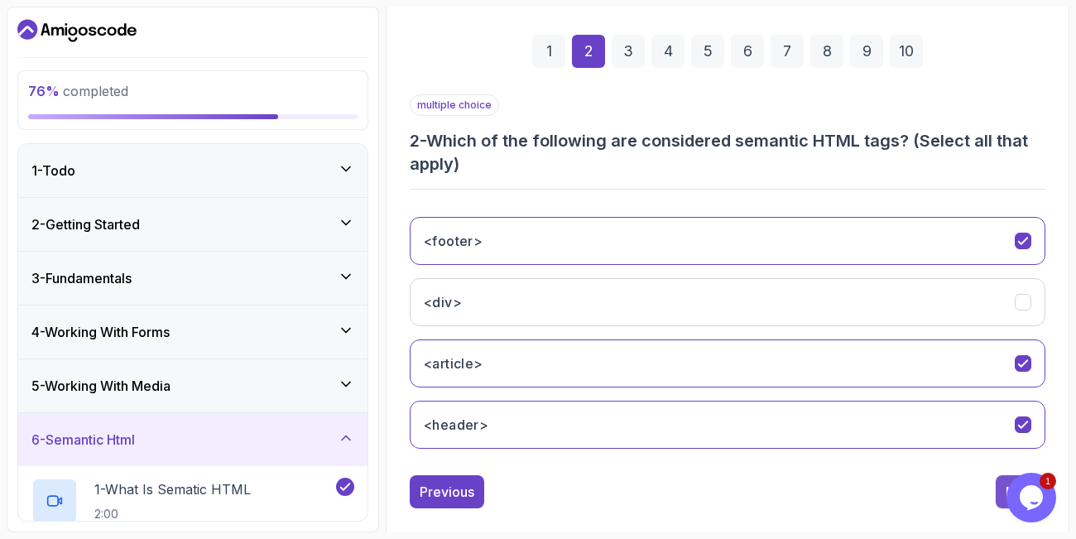
click at [1001, 486] on button "Next" at bounding box center [1021, 491] width 50 height 33
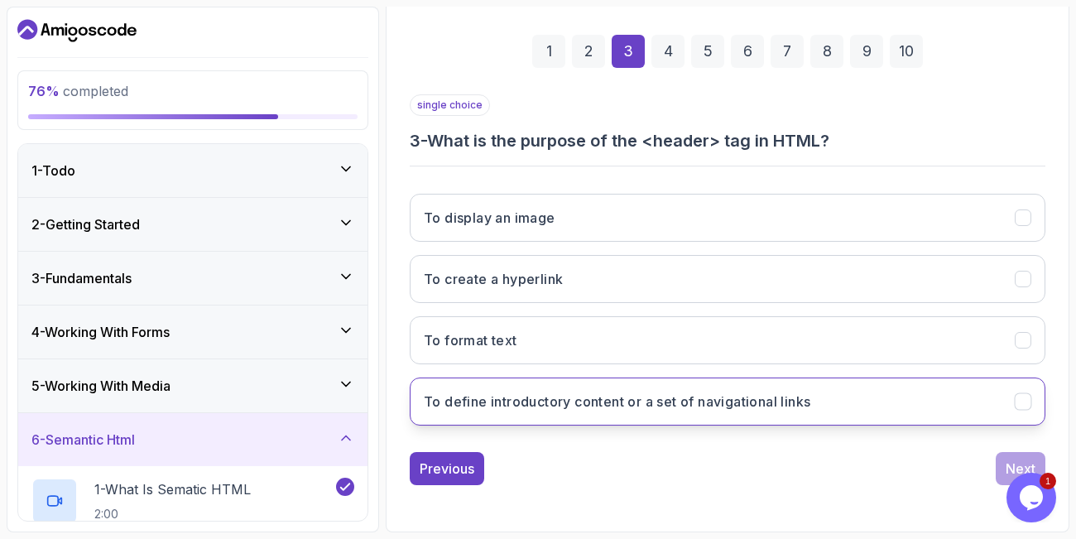
click at [936, 392] on button "To define introductory content or a set of navigational links" at bounding box center [728, 402] width 636 height 48
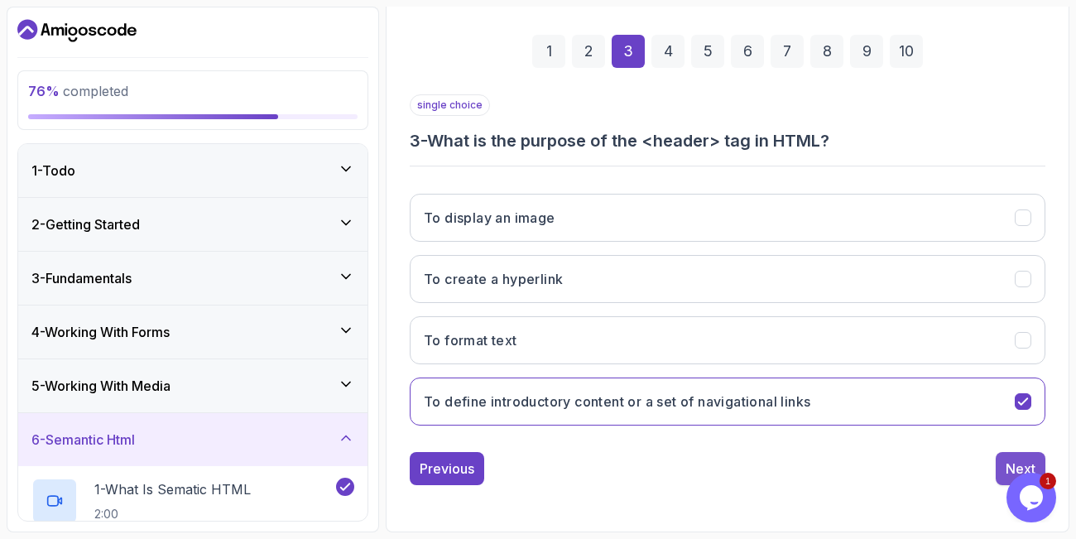
click at [1007, 455] on button "Next" at bounding box center [1021, 468] width 50 height 33
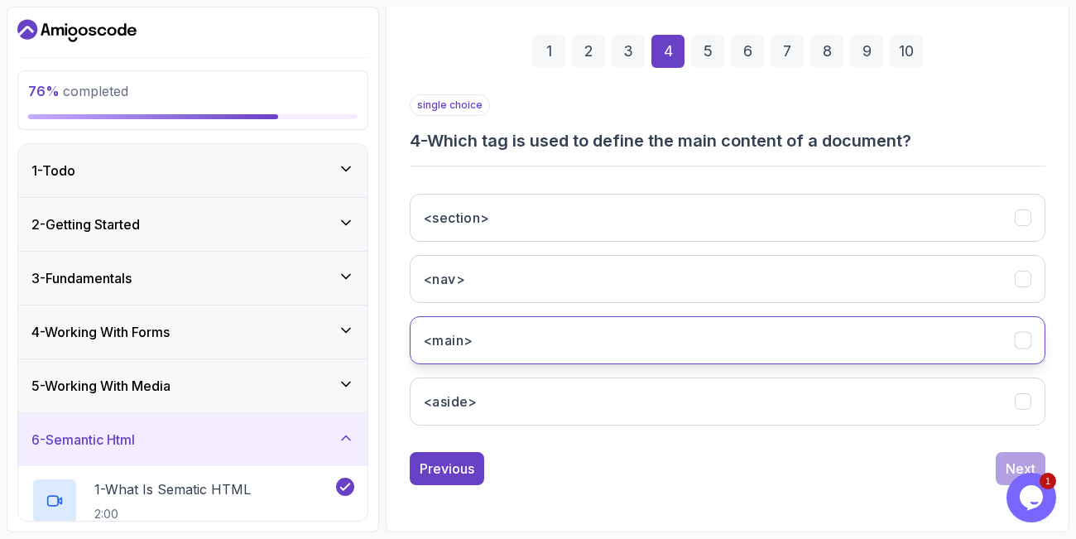
click at [603, 340] on button "<main>" at bounding box center [728, 340] width 636 height 48
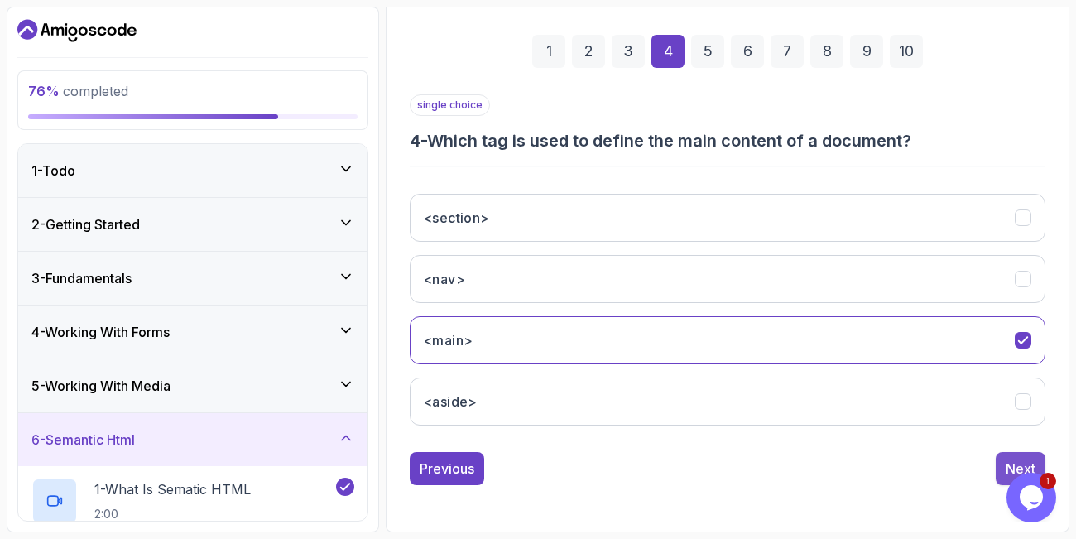
click at [1008, 457] on button "Next" at bounding box center [1021, 468] width 50 height 33
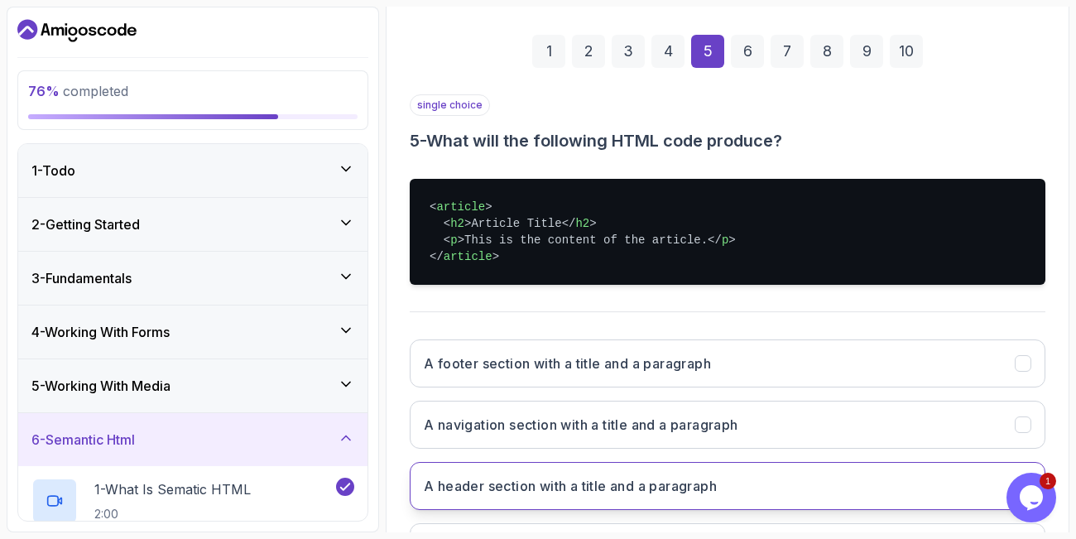
click at [1006, 488] on button "A header section with a title and a paragraph" at bounding box center [728, 486] width 636 height 48
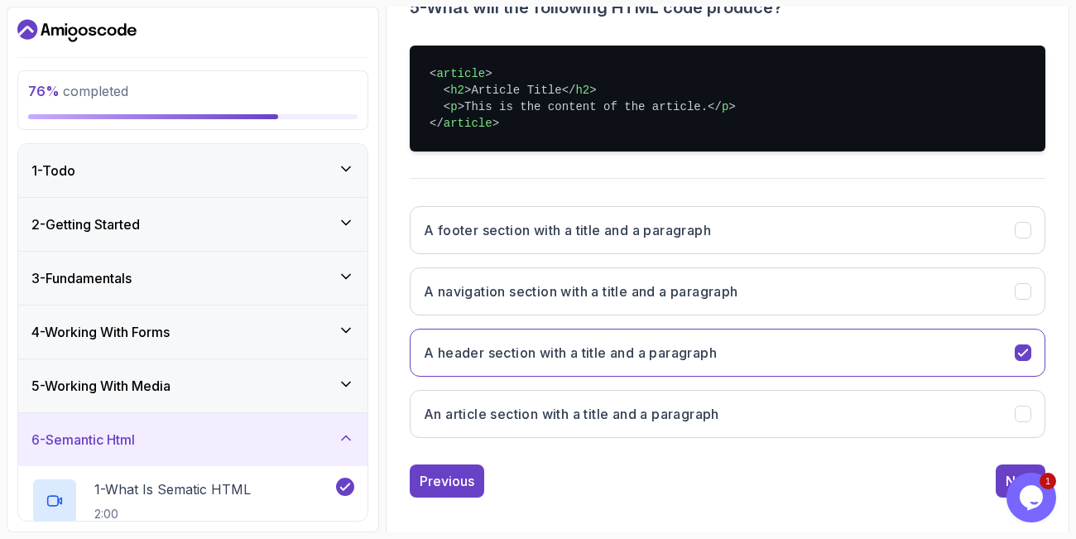
scroll to position [373, 0]
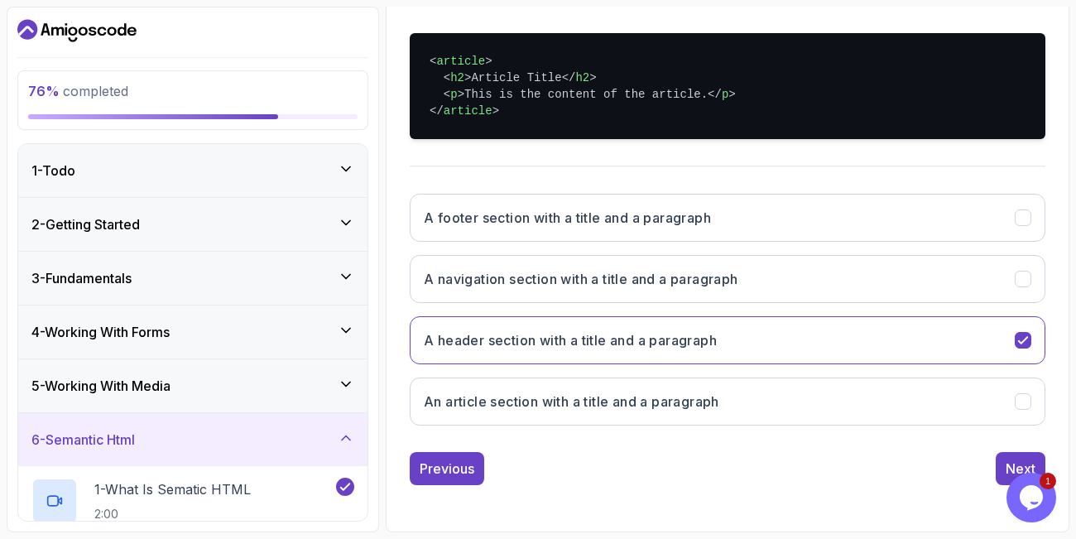
click at [1075, 411] on section "76 % completed 1 - Todo 2 - Getting Started 3 - Fundamentals 4 - Working With F…" at bounding box center [538, 269] width 1076 height 539
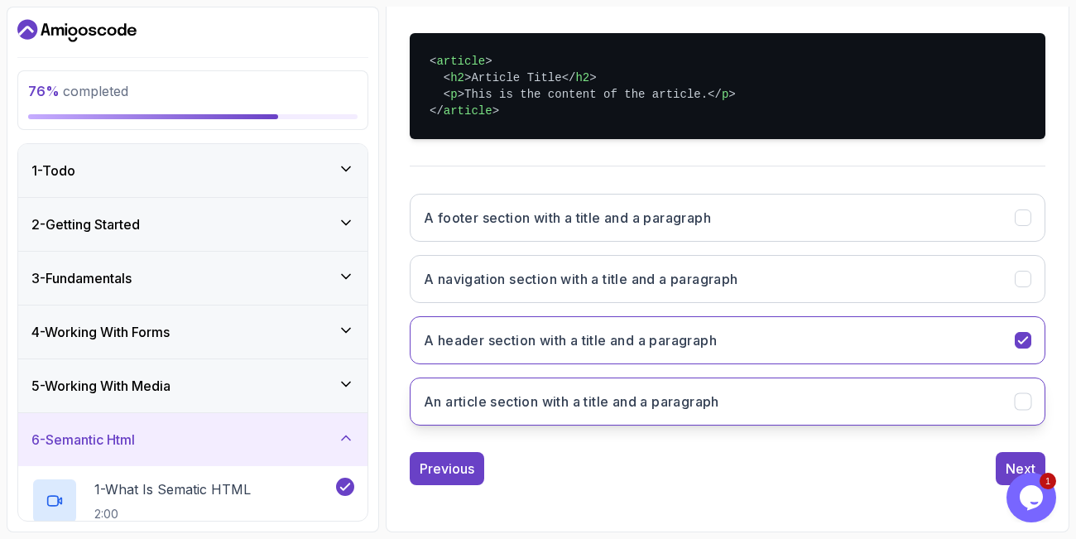
click at [1005, 400] on button "An article section with a title and a paragraph" at bounding box center [728, 402] width 636 height 48
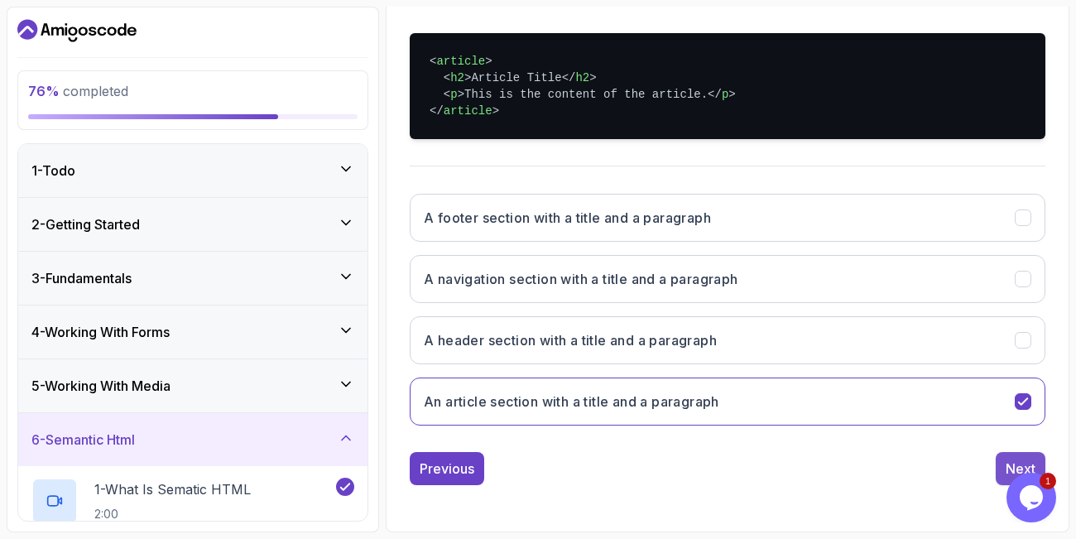
click at [1017, 461] on div "Next" at bounding box center [1021, 469] width 30 height 20
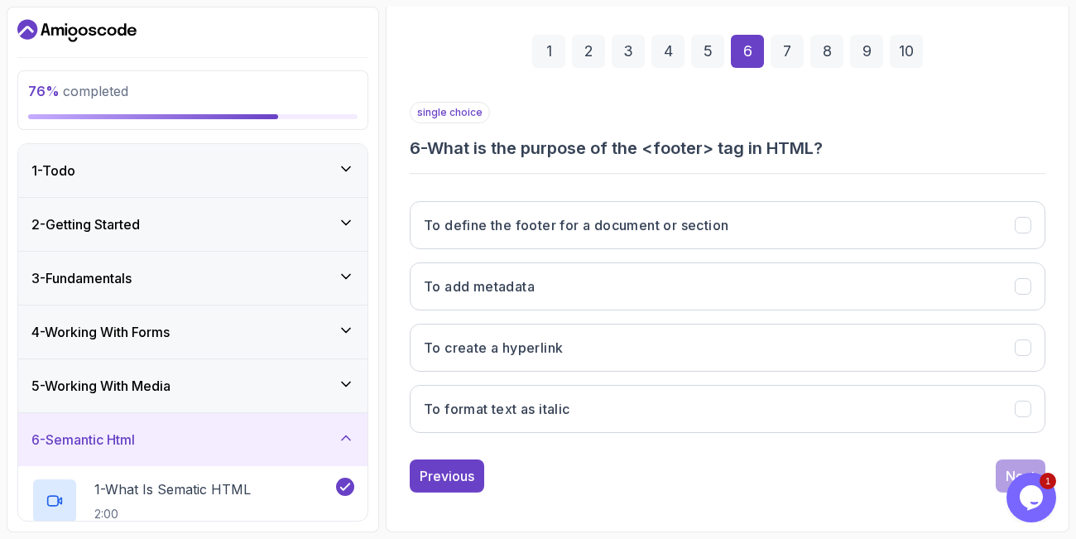
scroll to position [227, 0]
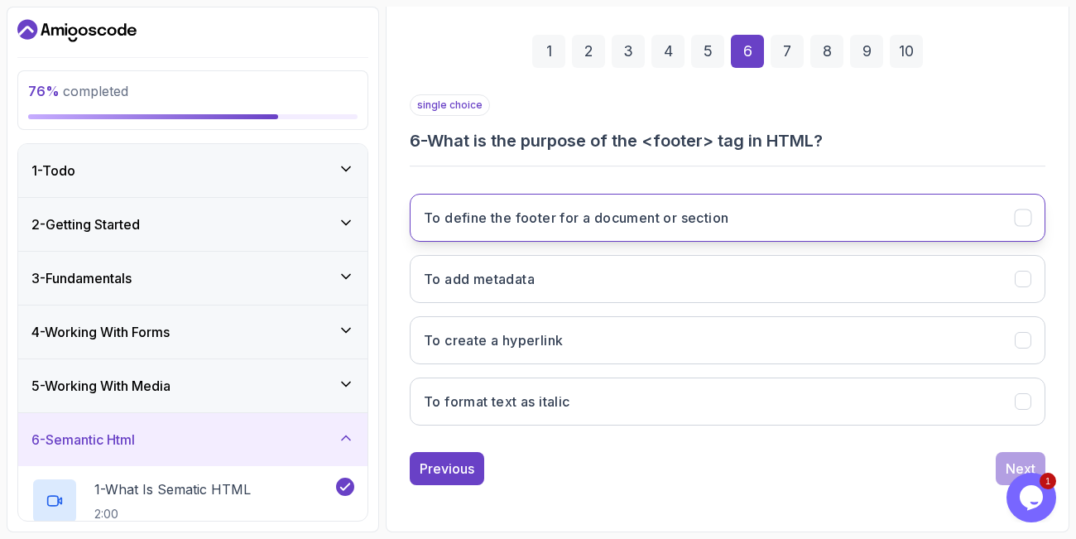
click at [859, 214] on button "To define the footer for a document or section" at bounding box center [728, 218] width 636 height 48
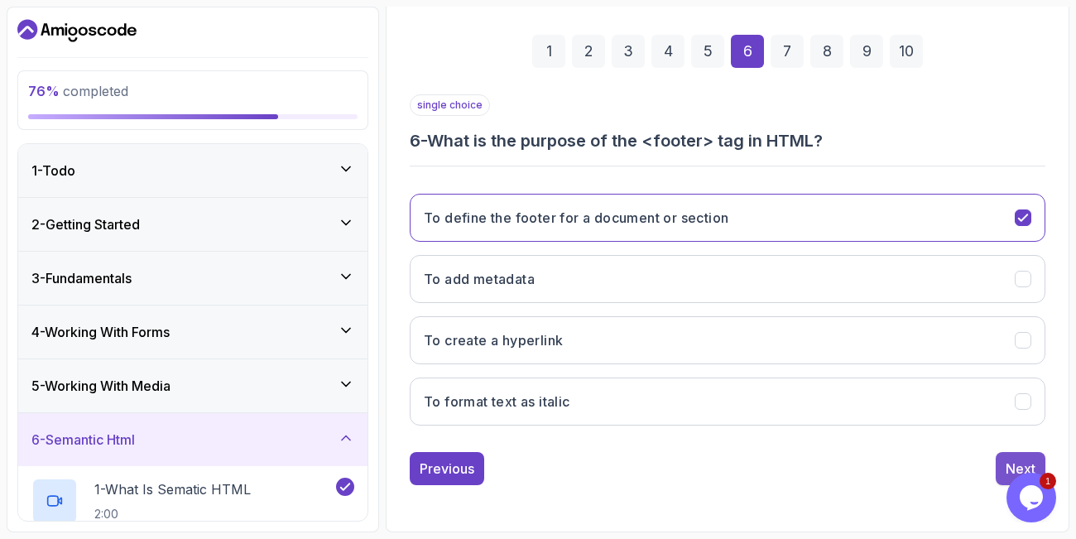
click at [1017, 458] on button "Next" at bounding box center [1021, 468] width 50 height 33
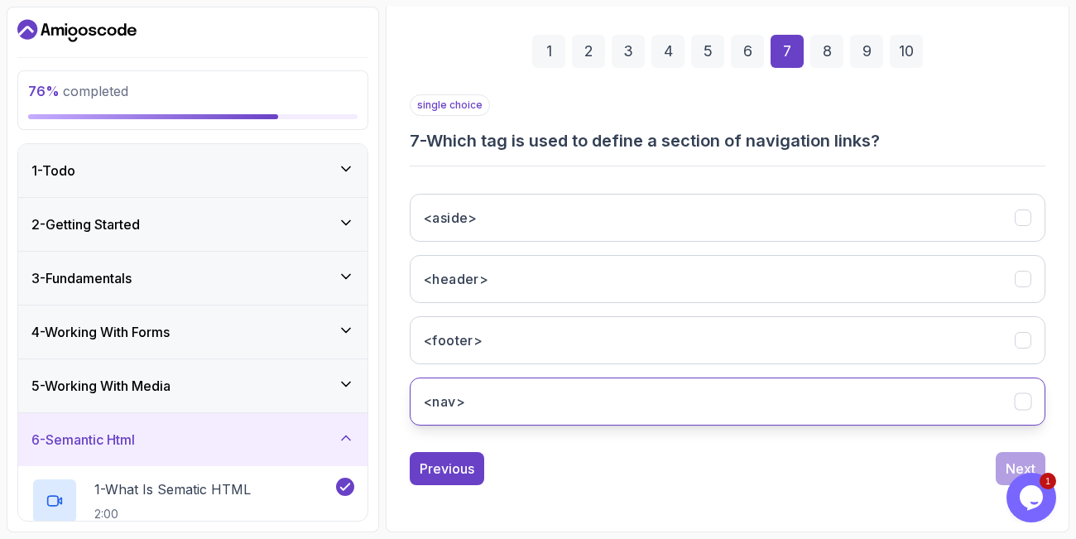
click at [643, 404] on button "<nav>" at bounding box center [728, 402] width 636 height 48
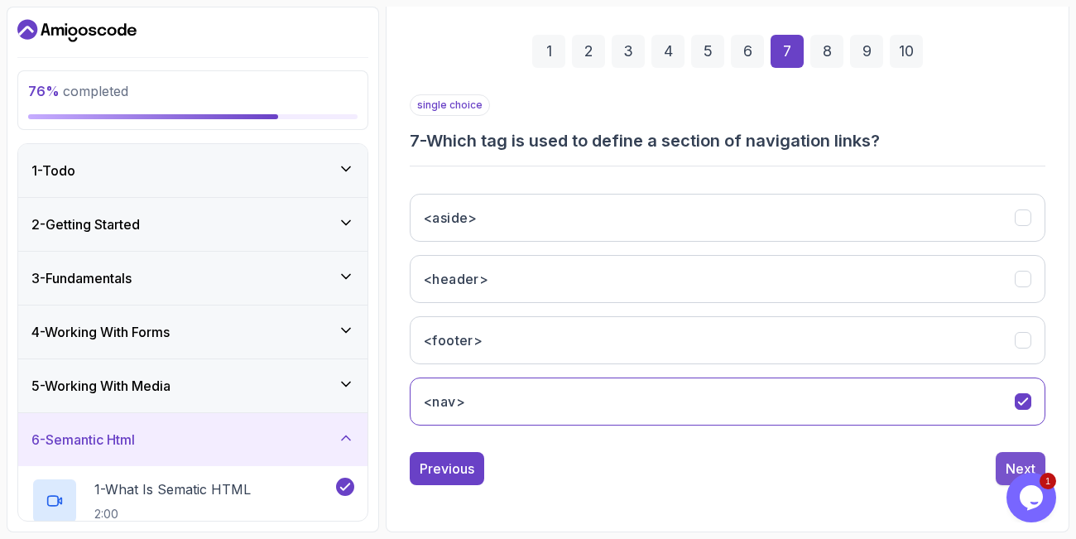
click at [1008, 455] on button "Next" at bounding box center [1021, 468] width 50 height 33
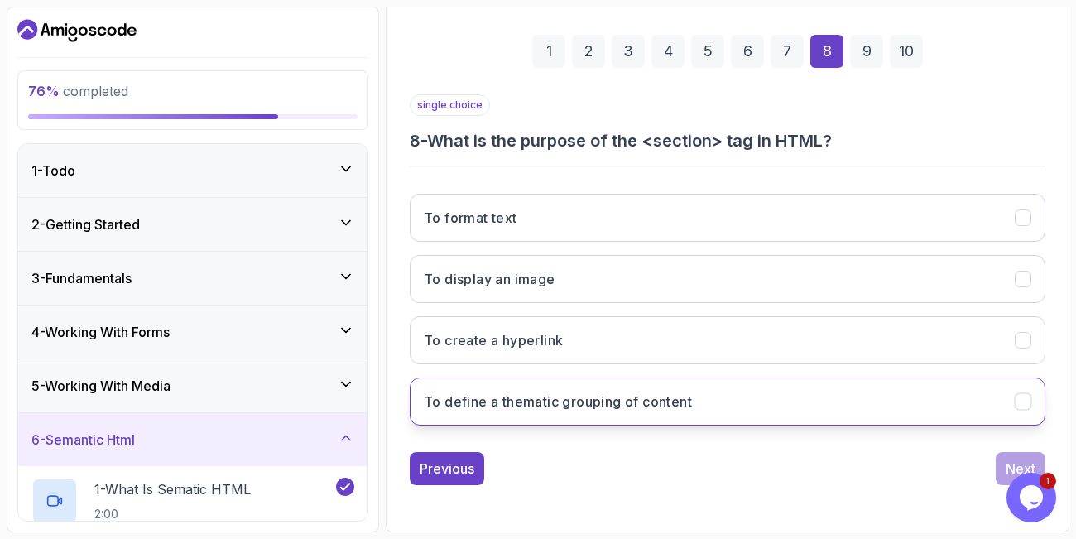
click at [829, 402] on button "To define a thematic grouping of content" at bounding box center [728, 402] width 636 height 48
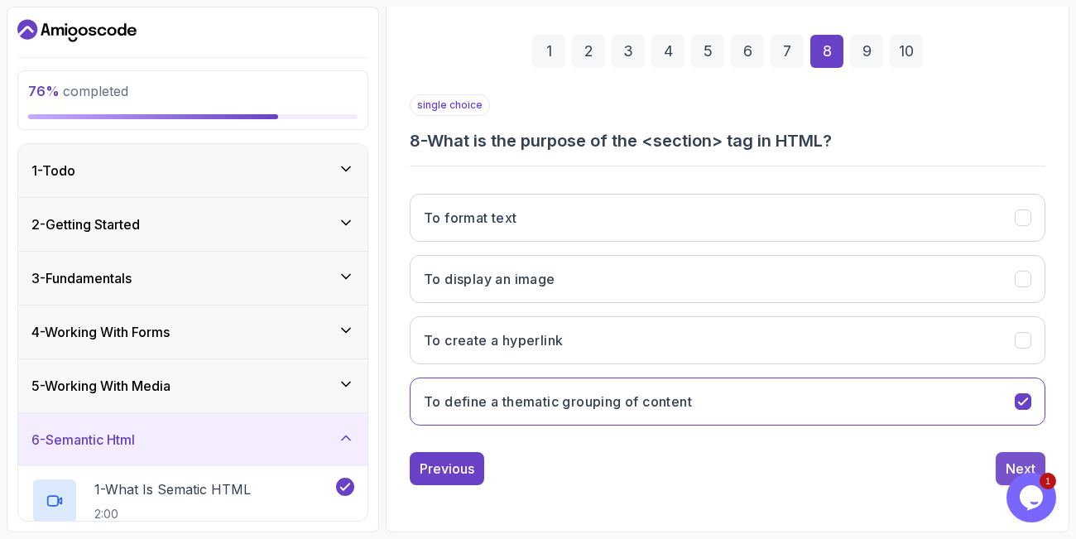
click at [1010, 459] on div "Next" at bounding box center [1021, 469] width 30 height 20
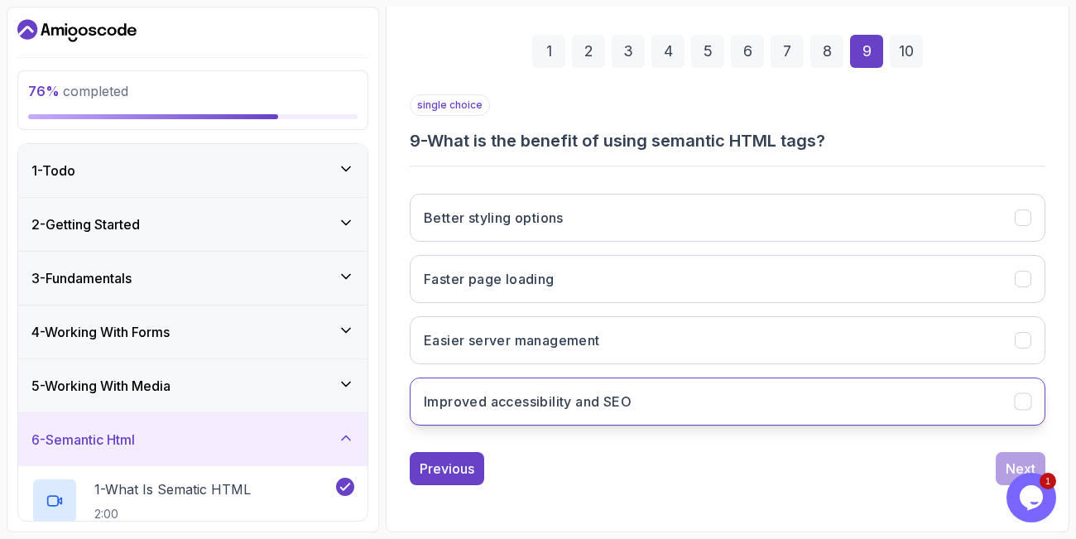
click at [698, 415] on button "Improved accessibility and SEO" at bounding box center [728, 402] width 636 height 48
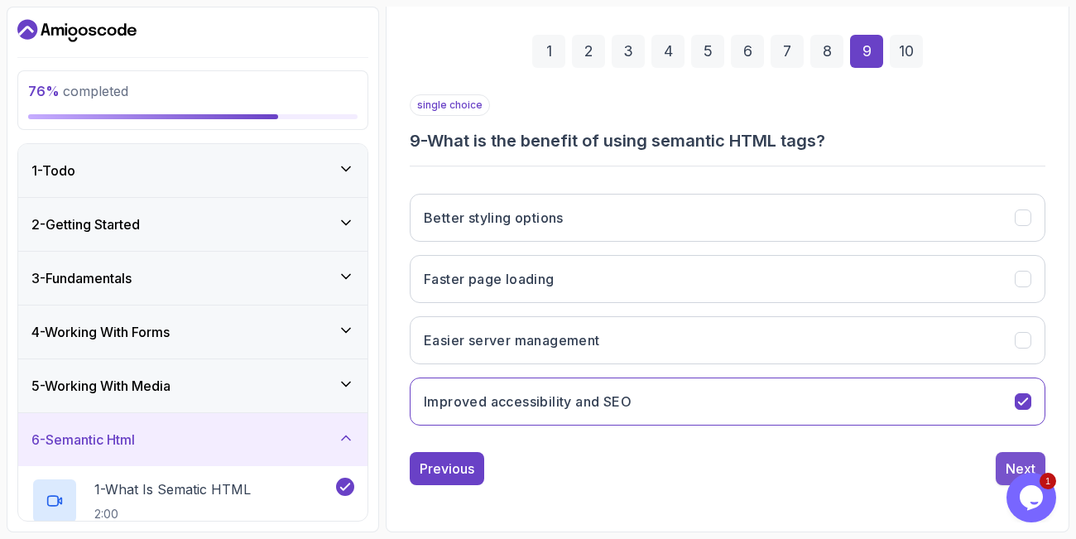
click at [1024, 468] on div "Next" at bounding box center [1021, 469] width 30 height 20
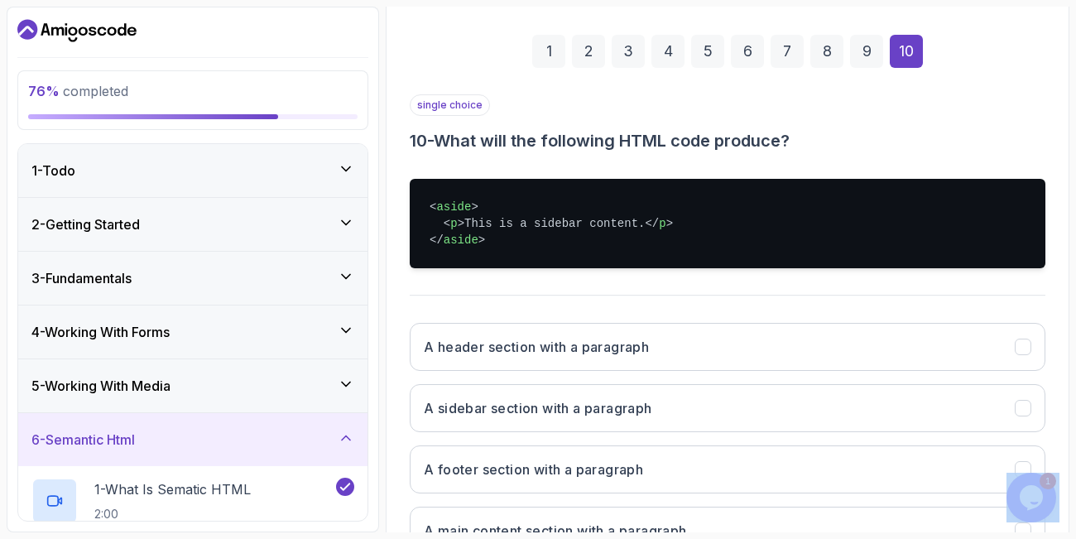
click at [685, 301] on div "single choice 10 - What will the following HTML code produce? < aside > < p > T…" at bounding box center [728, 331] width 636 height 474
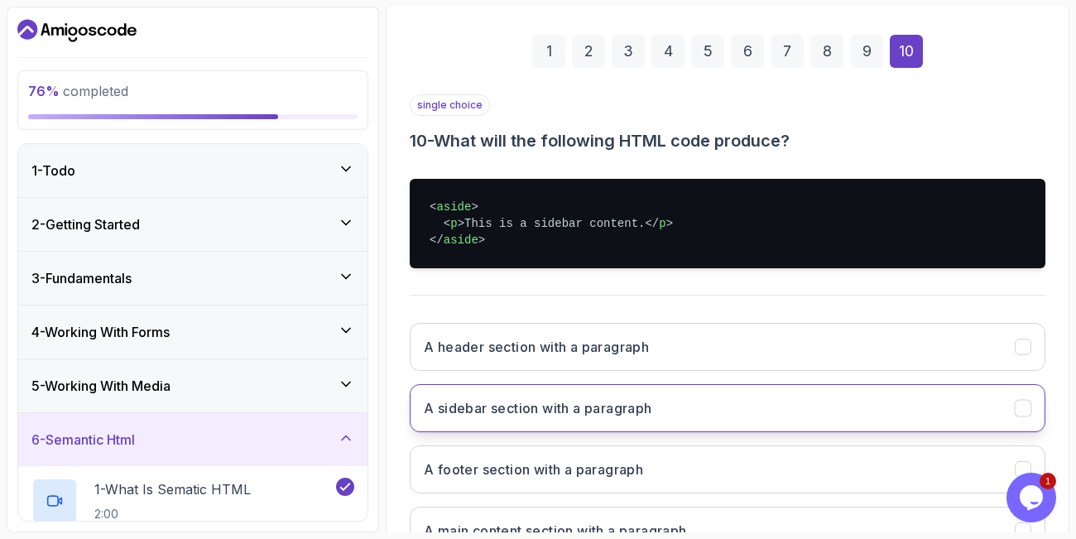
click at [560, 409] on h3 "A sidebar section with a paragraph" at bounding box center [538, 408] width 228 height 20
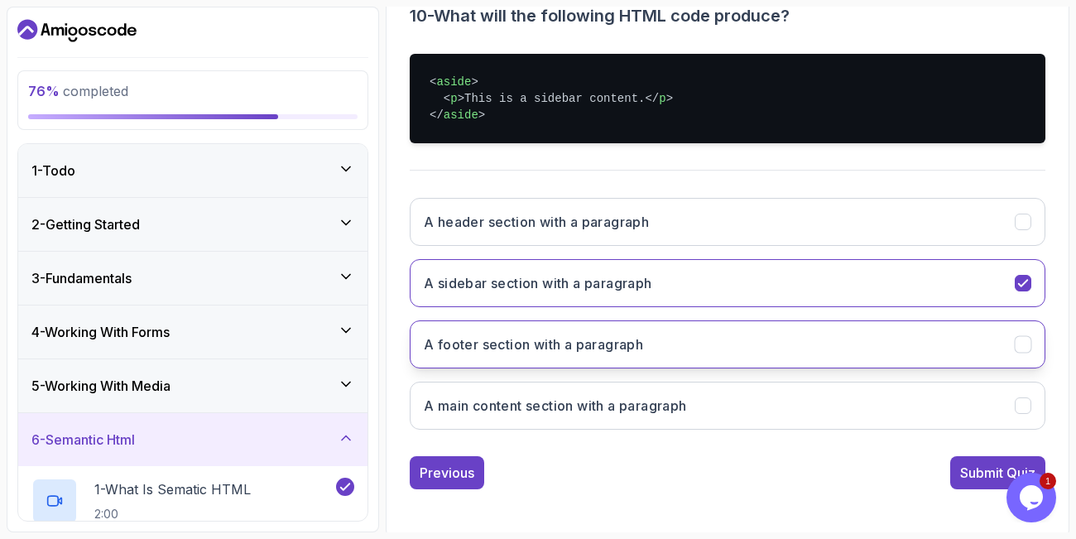
scroll to position [356, 0]
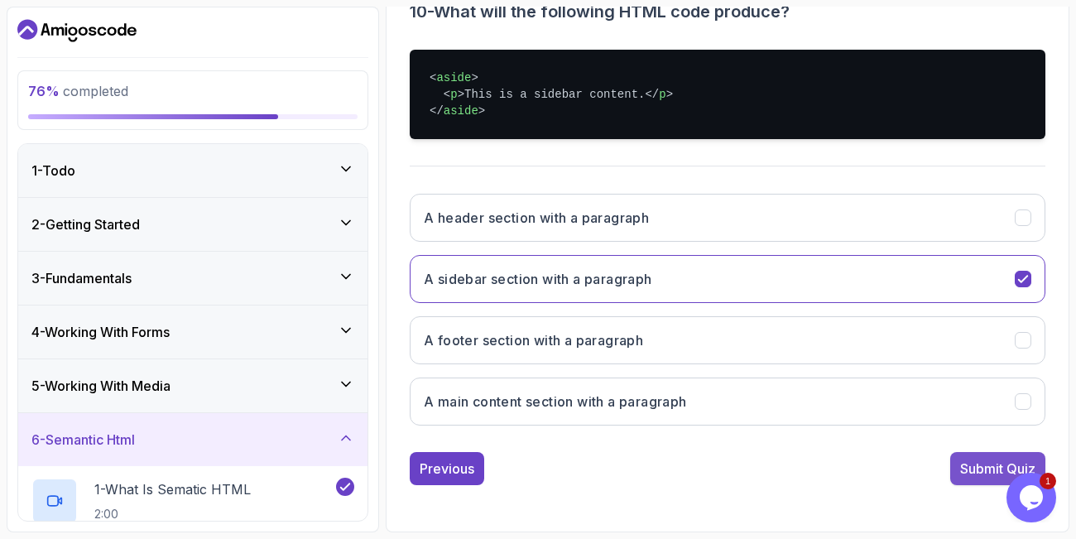
click at [989, 460] on div "Submit Quiz" at bounding box center [997, 469] width 75 height 20
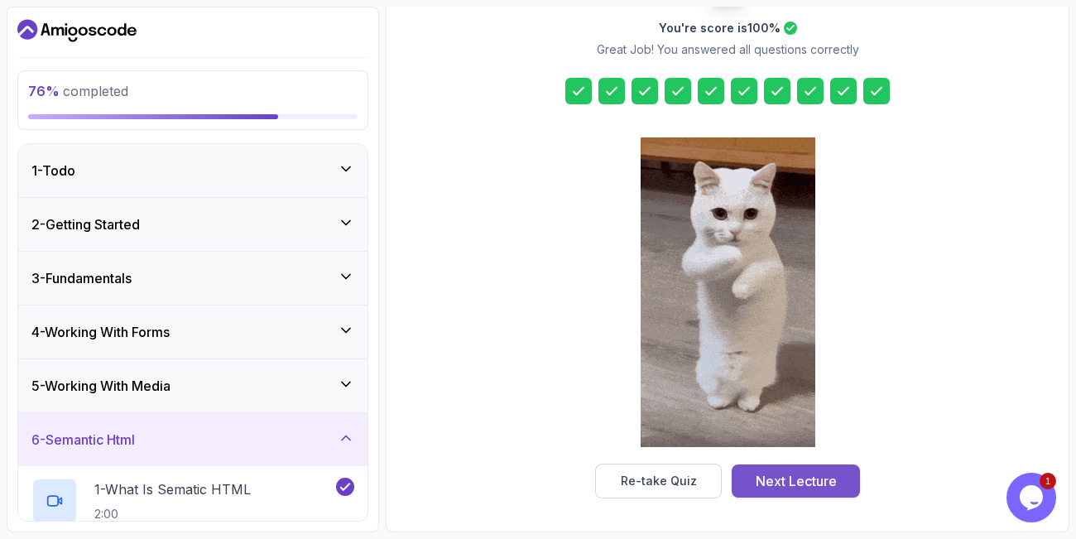
click at [789, 482] on div "Next Lecture" at bounding box center [796, 481] width 81 height 20
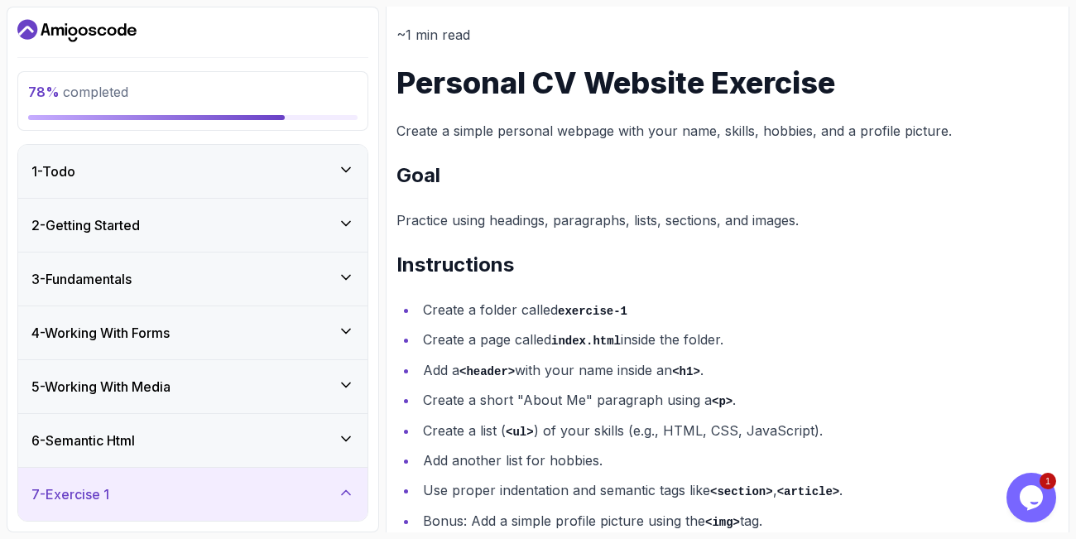
scroll to position [241, 0]
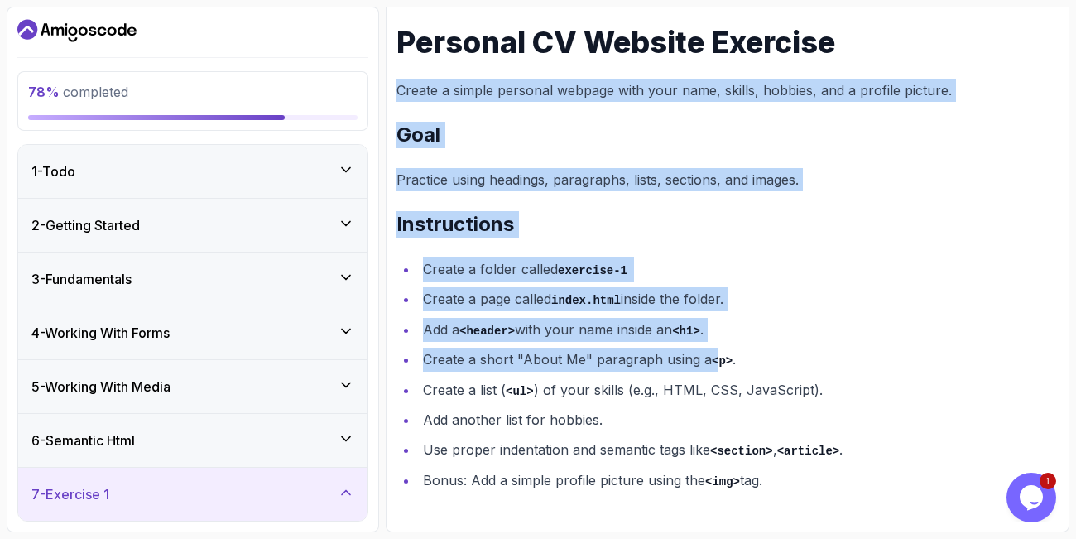
drag, startPoint x: 401, startPoint y: 84, endPoint x: 717, endPoint y: 355, distance: 416.8
click at [717, 355] on div "~1 min read Personal CV Website Exercise Create a simple personal webpage with …" at bounding box center [728, 237] width 662 height 509
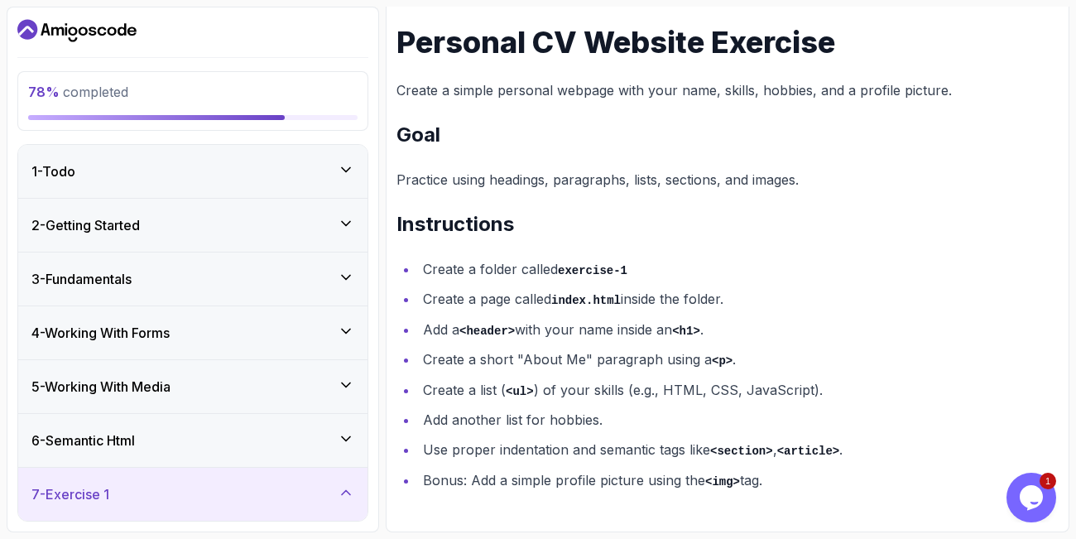
click at [864, 487] on li "Bonus: Add a simple profile picture using the <img> tag." at bounding box center [738, 481] width 641 height 24
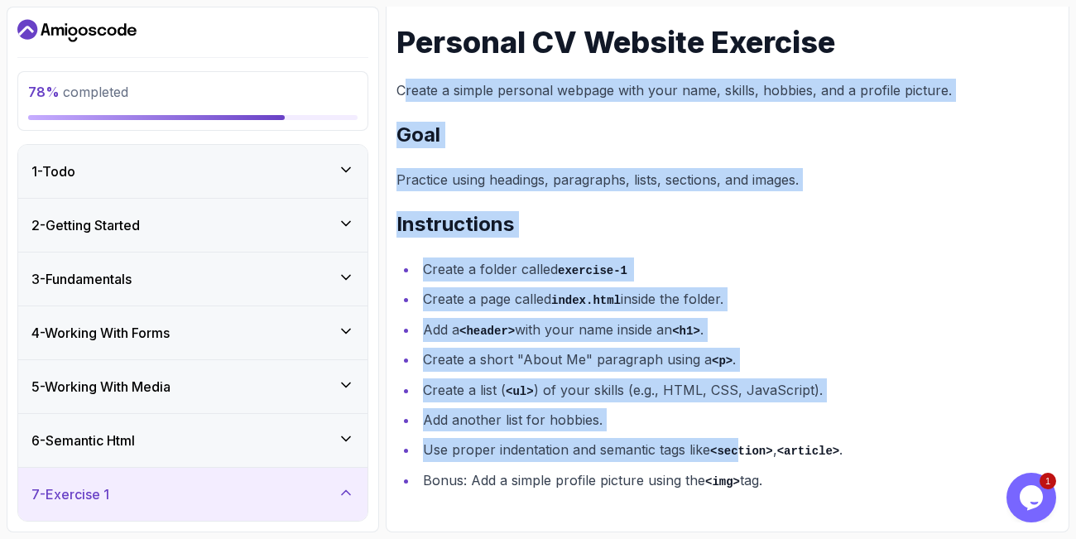
drag, startPoint x: 402, startPoint y: 82, endPoint x: 744, endPoint y: 457, distance: 507.5
click at [744, 457] on div "~1 min read Personal CV Website Exercise Create a simple personal webpage with …" at bounding box center [728, 237] width 662 height 509
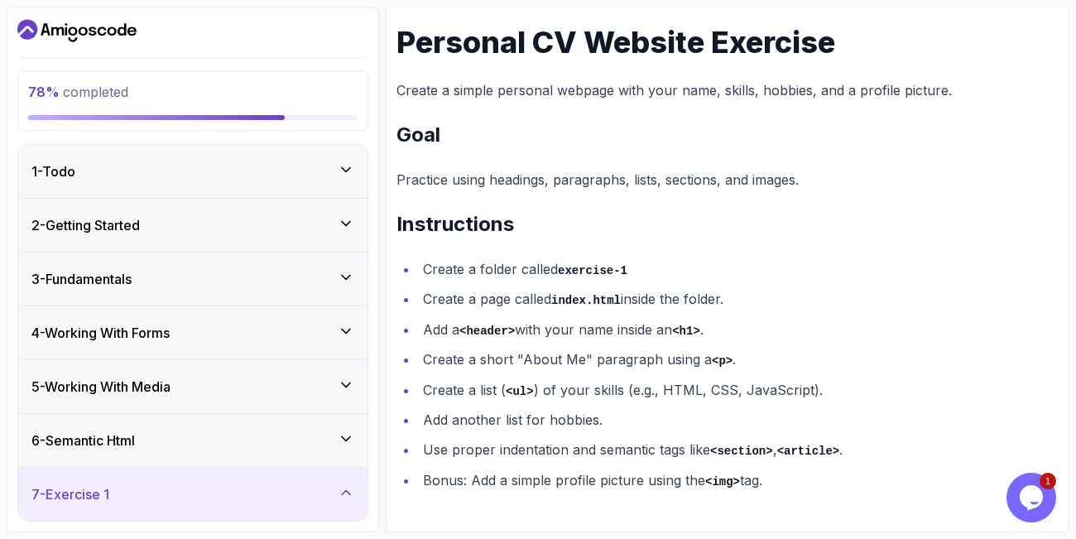
click at [794, 467] on ul "Create a folder called exercise-1 Create a page called index.html inside the fo…" at bounding box center [728, 374] width 662 height 235
drag, startPoint x: 398, startPoint y: 87, endPoint x: 880, endPoint y: 485, distance: 625.1
click at [880, 485] on div "~1 min read Personal CV Website Exercise Create a simple personal webpage with …" at bounding box center [728, 237] width 662 height 509
copy div "Create a simple personal webpage with your name, skills, hobbies, and a profile…"
click at [739, 229] on h2 "Instructions" at bounding box center [728, 224] width 662 height 26
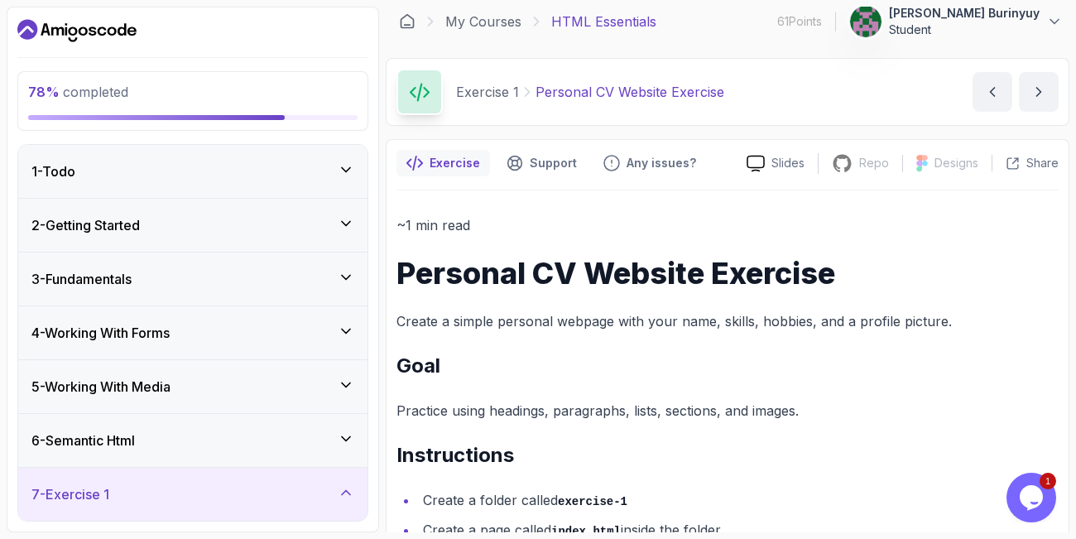
scroll to position [0, 0]
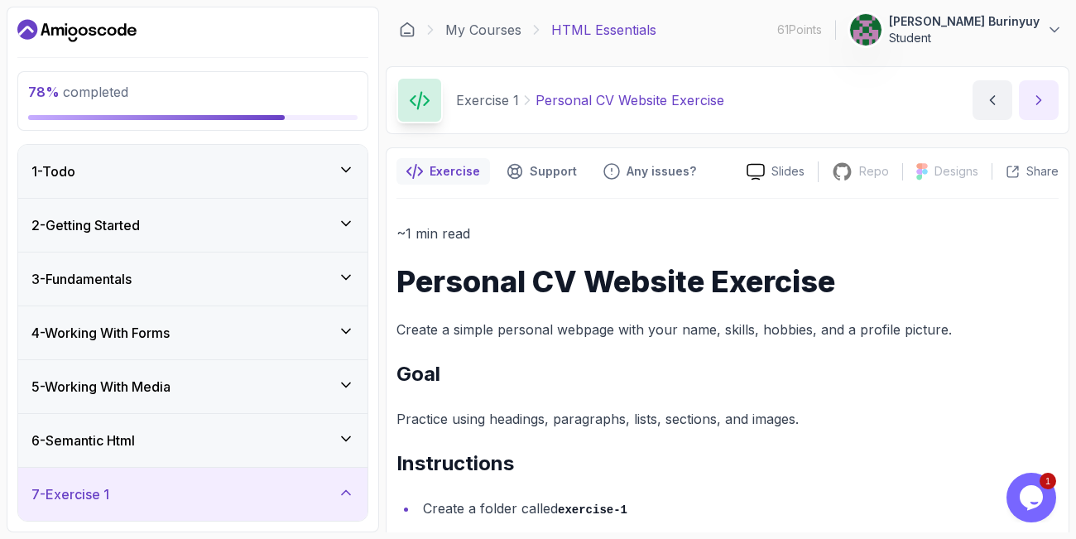
click at [1043, 94] on icon "next content" at bounding box center [1039, 100] width 17 height 17
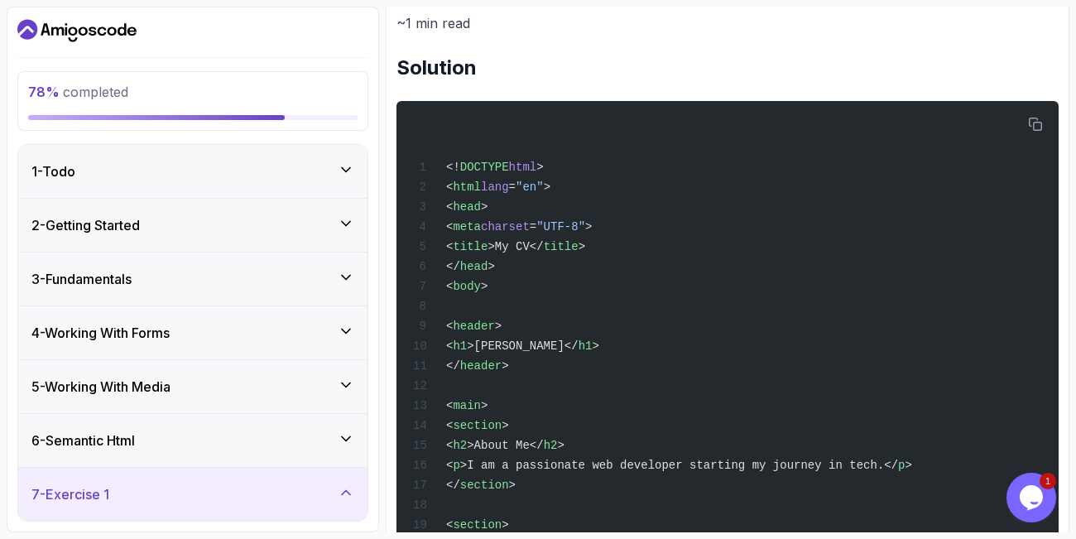
scroll to position [197, 0]
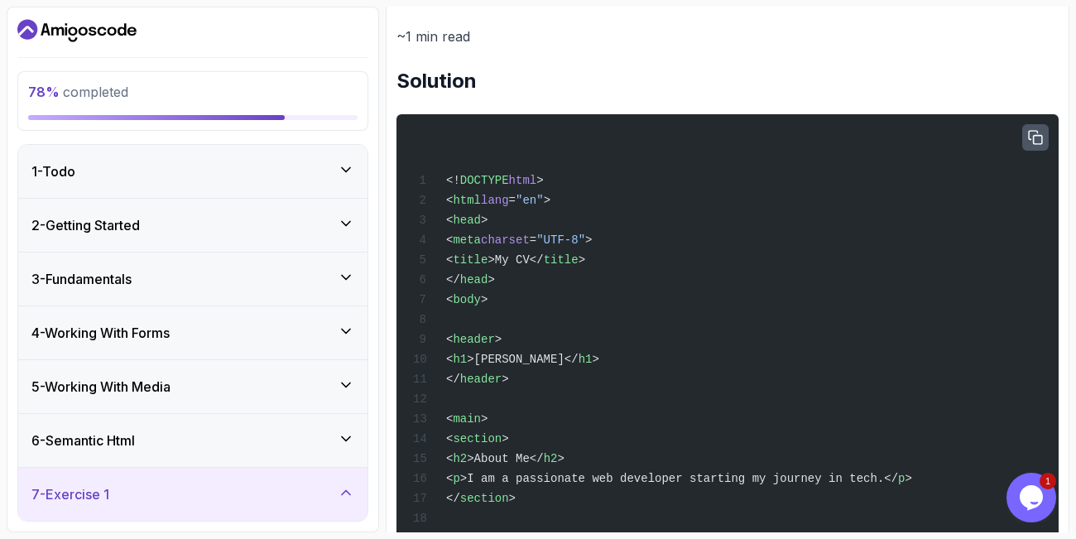
click at [1034, 137] on icon "button" at bounding box center [1035, 137] width 13 height 13
click at [1057, 60] on div "~1 min read Solution <! DOCTYPE html > < html lang = "en" > < head > < meta cha…" at bounding box center [728, 541] width 662 height 1033
drag, startPoint x: 1057, startPoint y: 60, endPoint x: 1070, endPoint y: 59, distance: 12.5
click at [1070, 59] on main "My Courses HTML Essentials 61 Points 1 Fonyuy Phina Burinyuy Student 7 - Exerci…" at bounding box center [728, 270] width 684 height 526
click at [1070, 59] on section "78 % completed 1 - Todo 2 - Getting Started 3 - Fundamentals 4 - Working With F…" at bounding box center [538, 269] width 1076 height 539
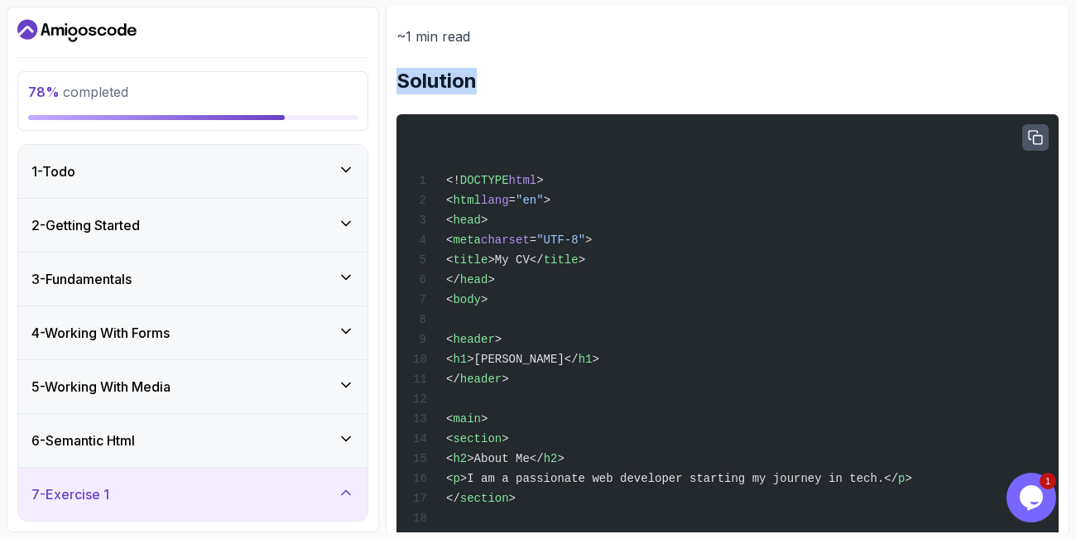
click at [1070, 59] on section "78 % completed 1 - Todo 2 - Getting Started 3 - Fundamentals 4 - Working With F…" at bounding box center [538, 269] width 1076 height 539
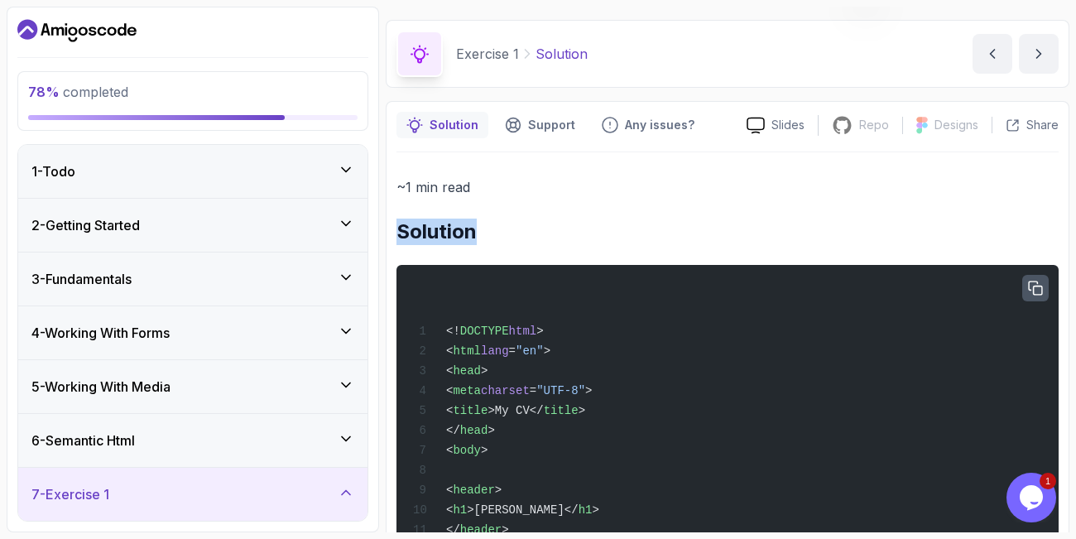
scroll to position [0, 0]
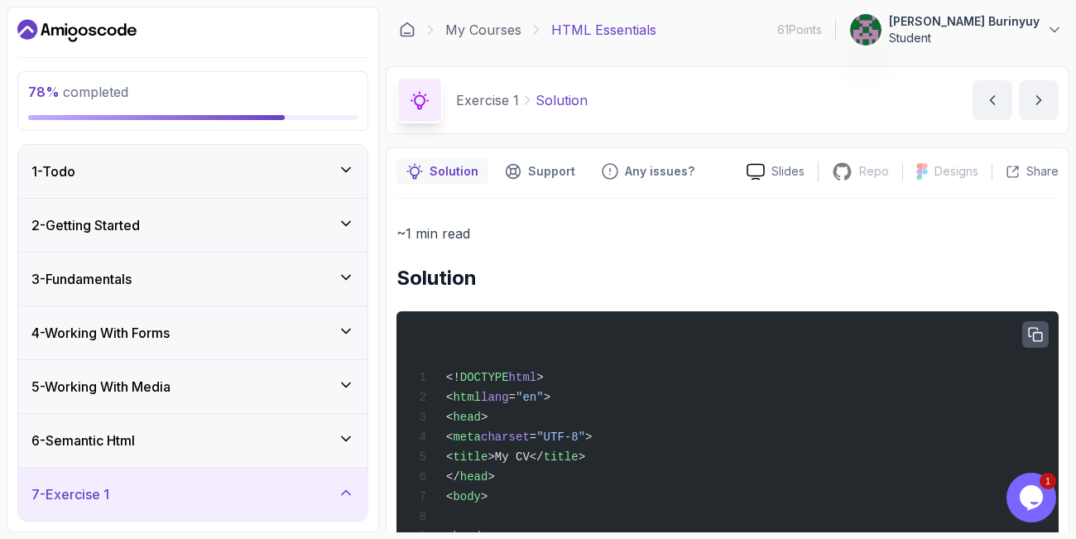
click at [1046, 95] on icon "next content" at bounding box center [1039, 100] width 17 height 17
